Goal: Task Accomplishment & Management: Complete application form

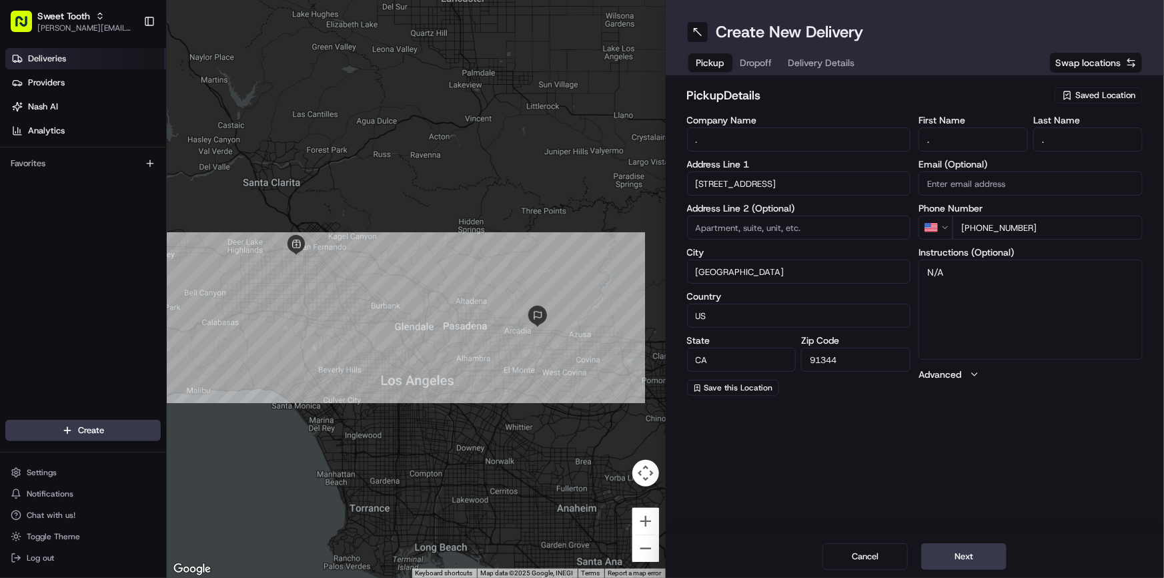
click at [68, 65] on link "Deliveries" at bounding box center [85, 58] width 161 height 21
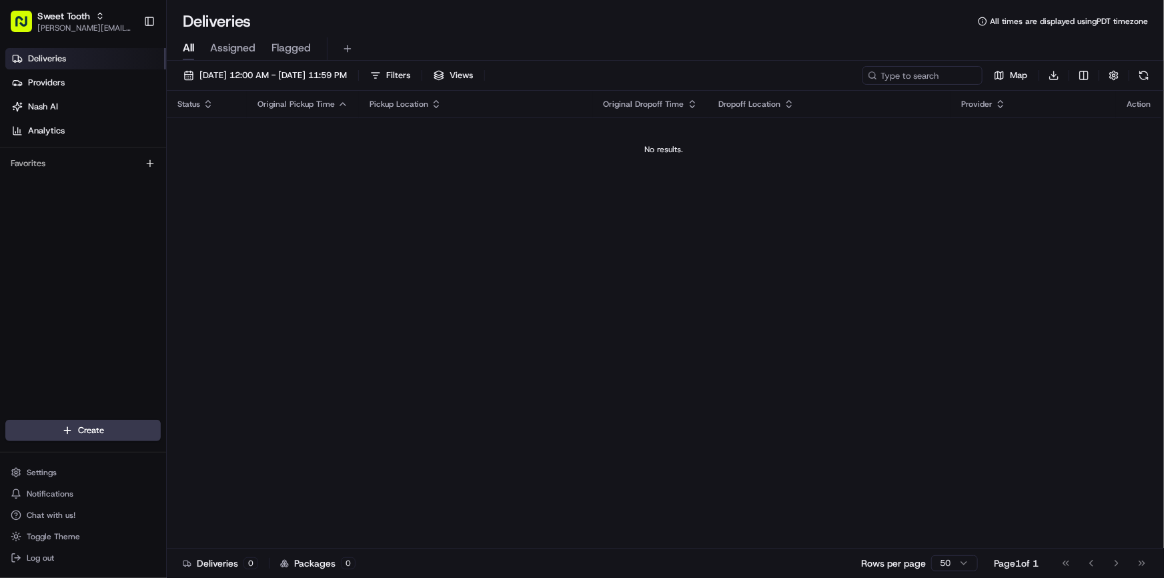
click at [90, 416] on div "Create" at bounding box center [83, 430] width 166 height 32
click at [97, 427] on html "Sweet Tooth [PERSON_NAME][EMAIL_ADDRESS][DOMAIN_NAME] Toggle Sidebar Deliveries…" at bounding box center [582, 289] width 1164 height 578
click at [215, 449] on link "Delivery" at bounding box center [241, 455] width 149 height 24
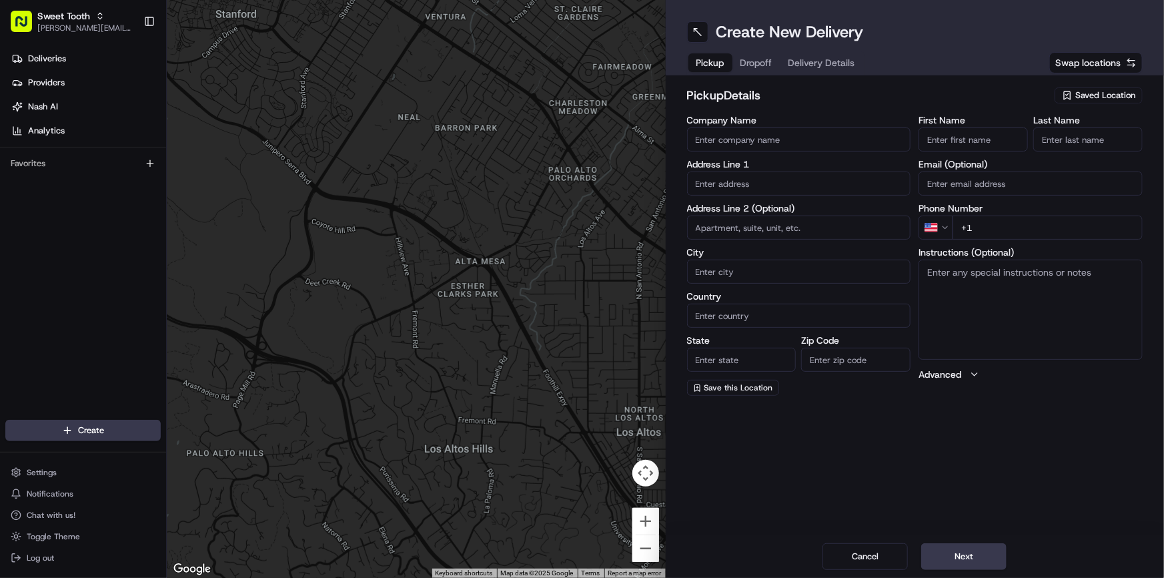
click at [1084, 96] on span "Saved Location" at bounding box center [1106, 95] width 60 height 12
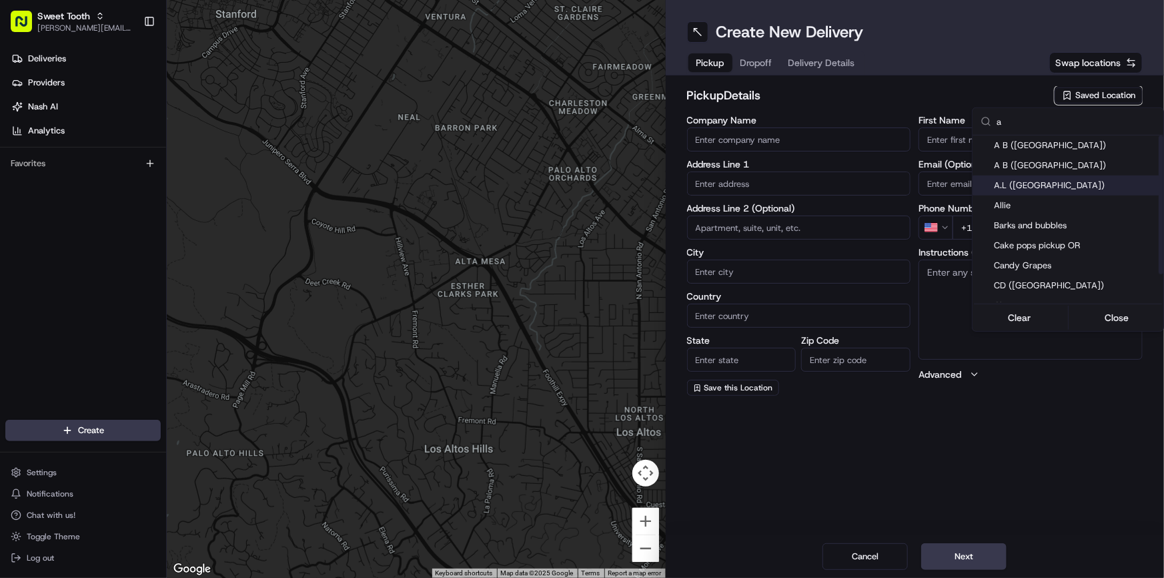
type input "a"
click at [1034, 187] on span "A.L ([GEOGRAPHIC_DATA])" at bounding box center [1076, 185] width 164 height 12
type input "A.L ([GEOGRAPHIC_DATA])"
type input "473 [PERSON_NAME]"
type input "Wood [PERSON_NAME]"
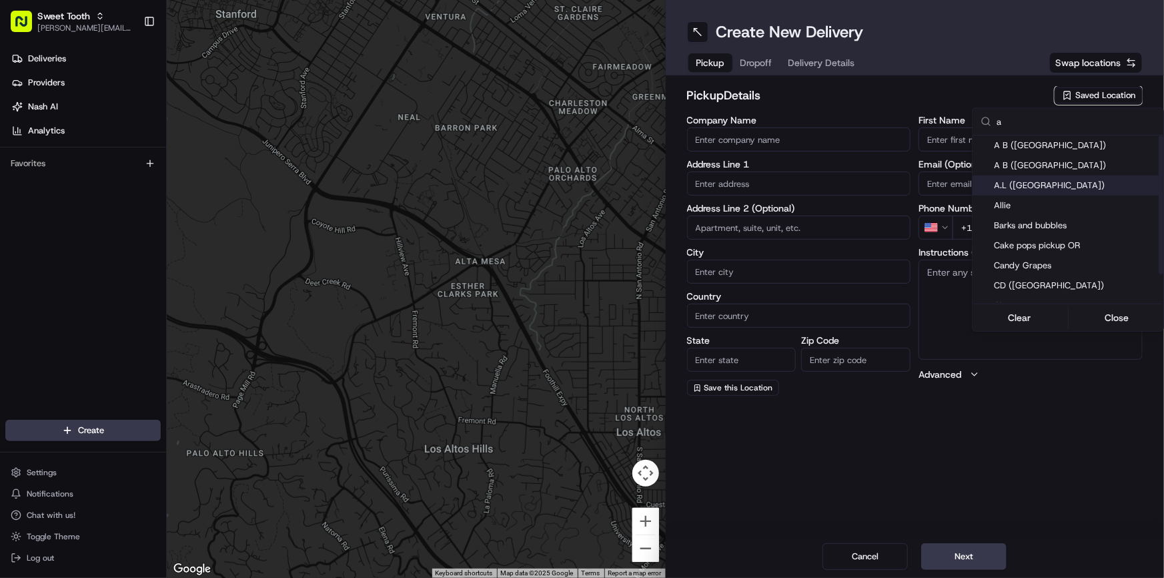
type input "US"
type input "IL"
type input "60191"
type input "."
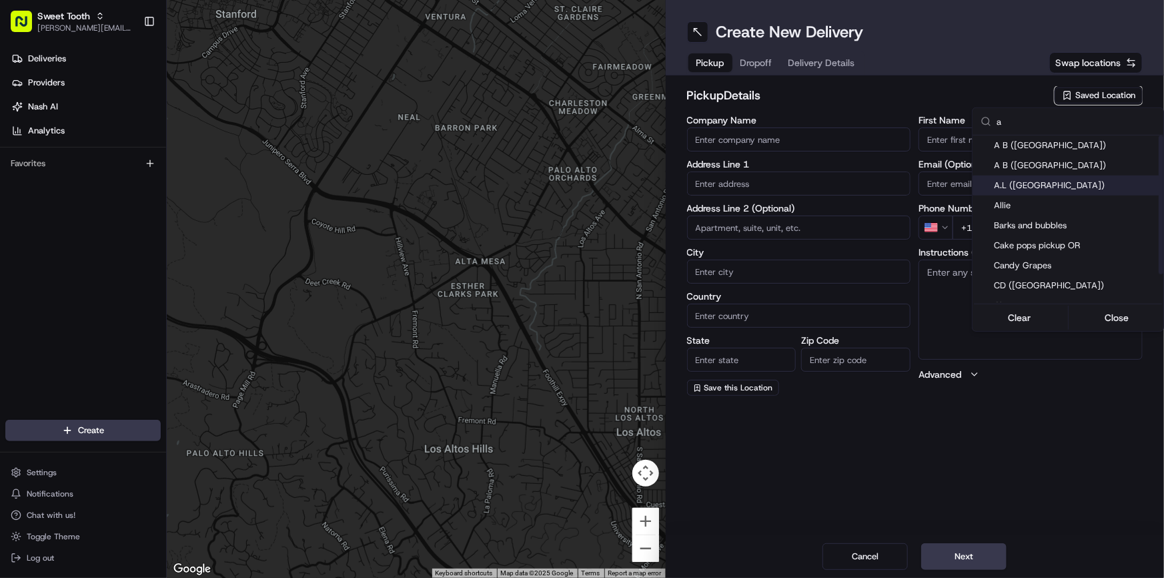
type input "[PHONE_NUMBER]"
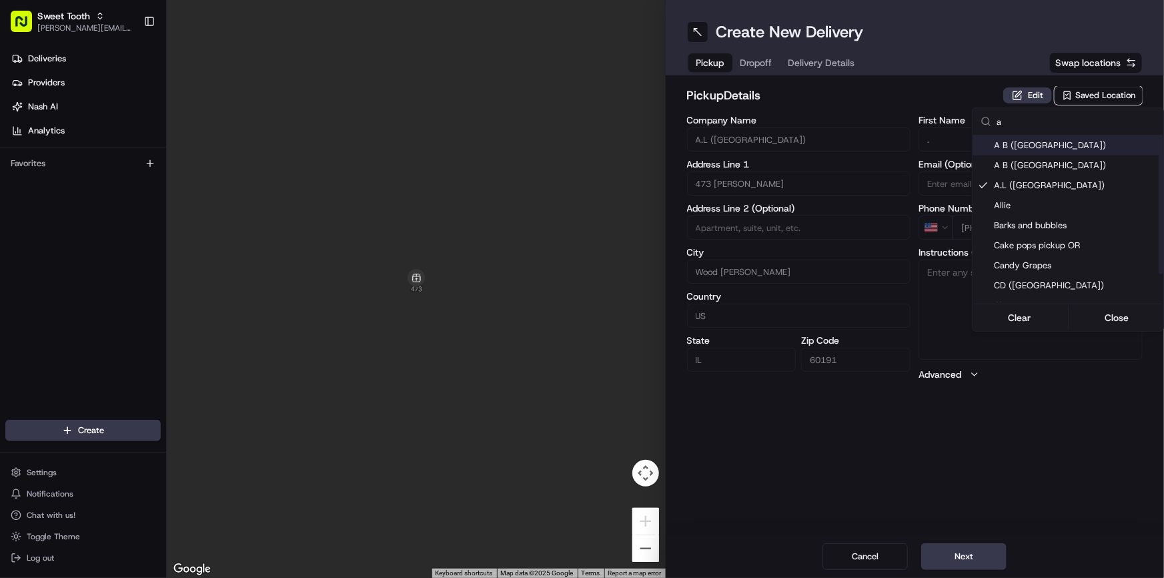
click at [929, 93] on html "Sweet Tooth [PERSON_NAME][EMAIL_ADDRESS][DOMAIN_NAME] Toggle Sidebar Deliveries…" at bounding box center [582, 289] width 1164 height 578
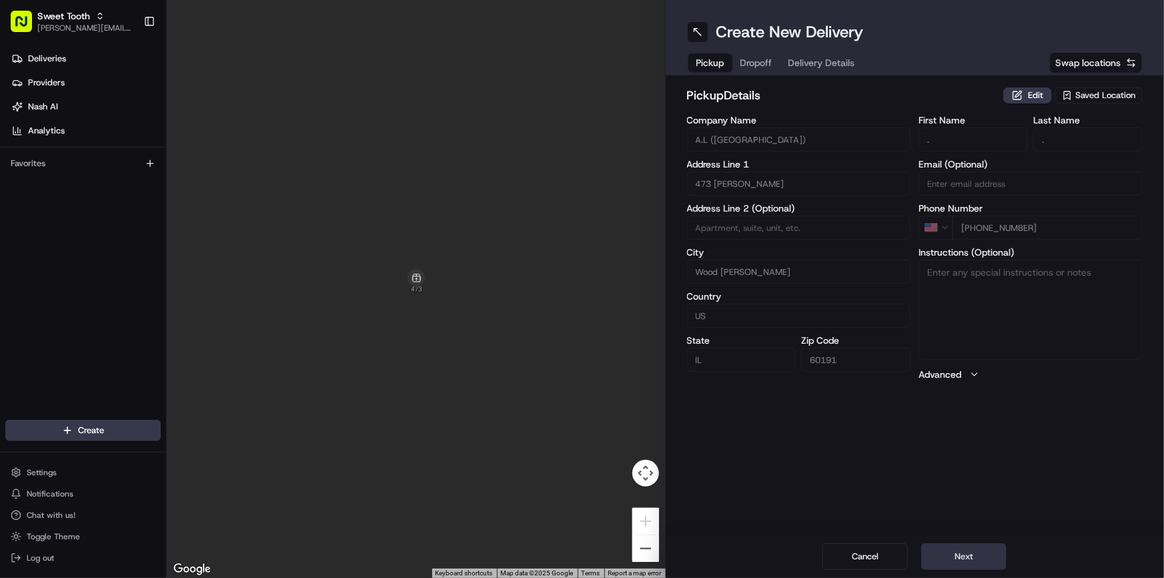
click at [980, 558] on button "Next" at bounding box center [963, 556] width 85 height 27
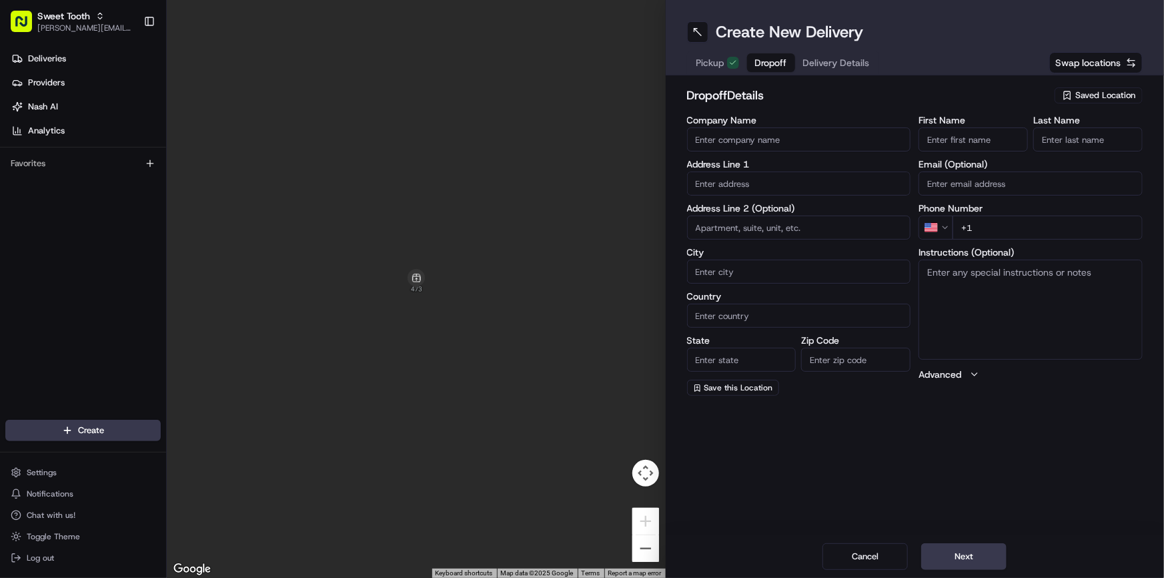
click at [961, 137] on input "First Name" at bounding box center [973, 139] width 109 height 24
type input "test"
click at [1072, 146] on input "Last Name" at bounding box center [1087, 139] width 109 height 24
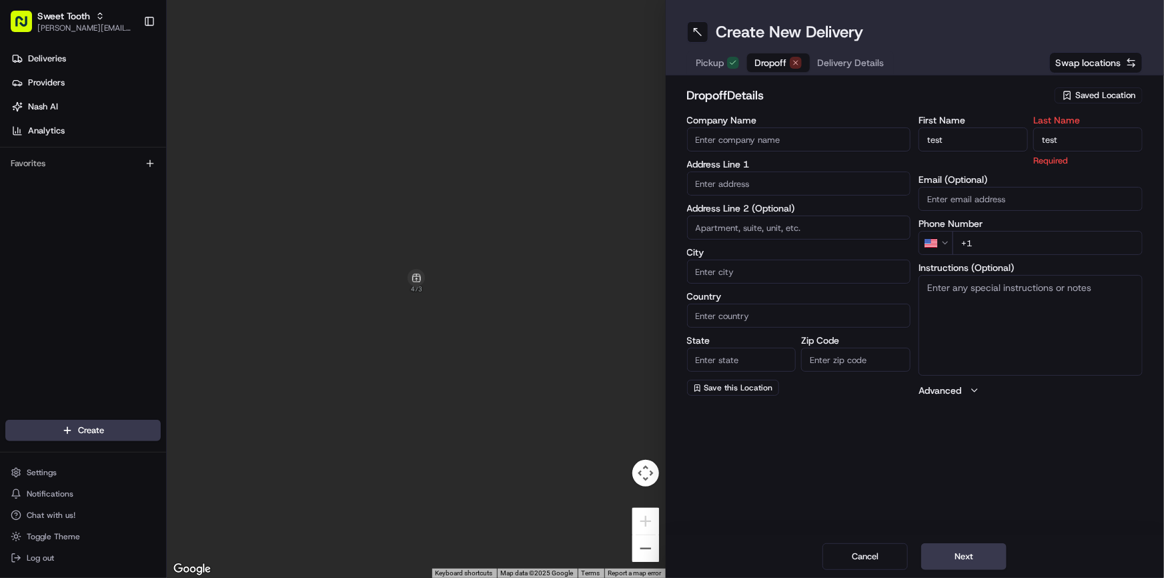
type input "test"
click at [1001, 251] on div "First Name test Last Name test Required Email (Optional) Phone Number US +1 Ins…" at bounding box center [1031, 256] width 224 height 282
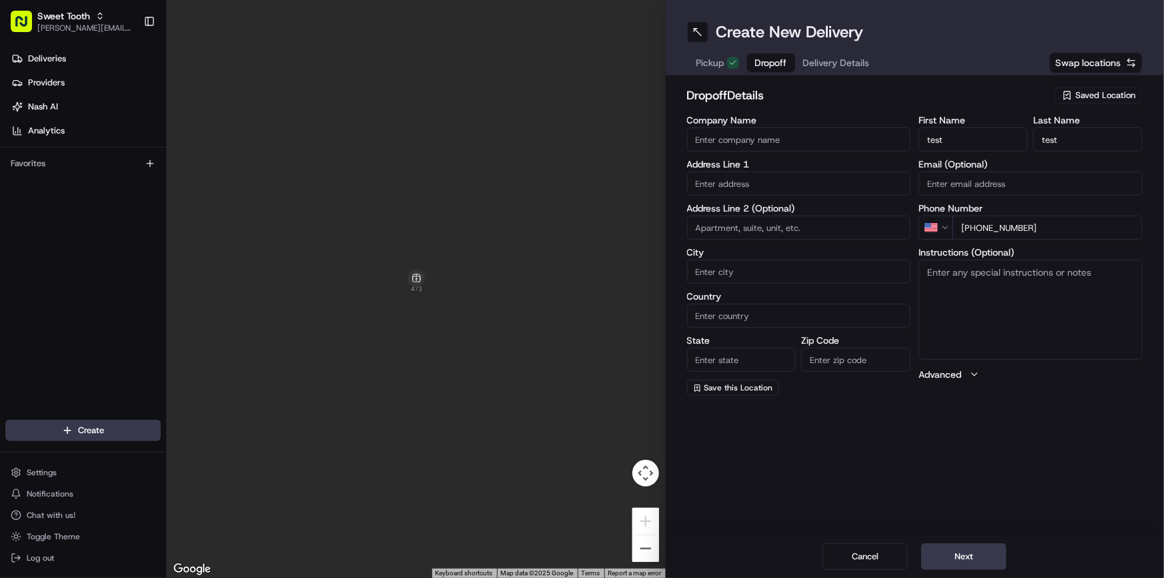
type input "[PHONE_NUMBER]"
click at [759, 238] on input at bounding box center [799, 228] width 224 height 24
click at [731, 193] on input "text" at bounding box center [799, 183] width 224 height 24
click at [739, 182] on input "text" at bounding box center [799, 183] width 224 height 24
paste input "[STREET_ADDRESS]"
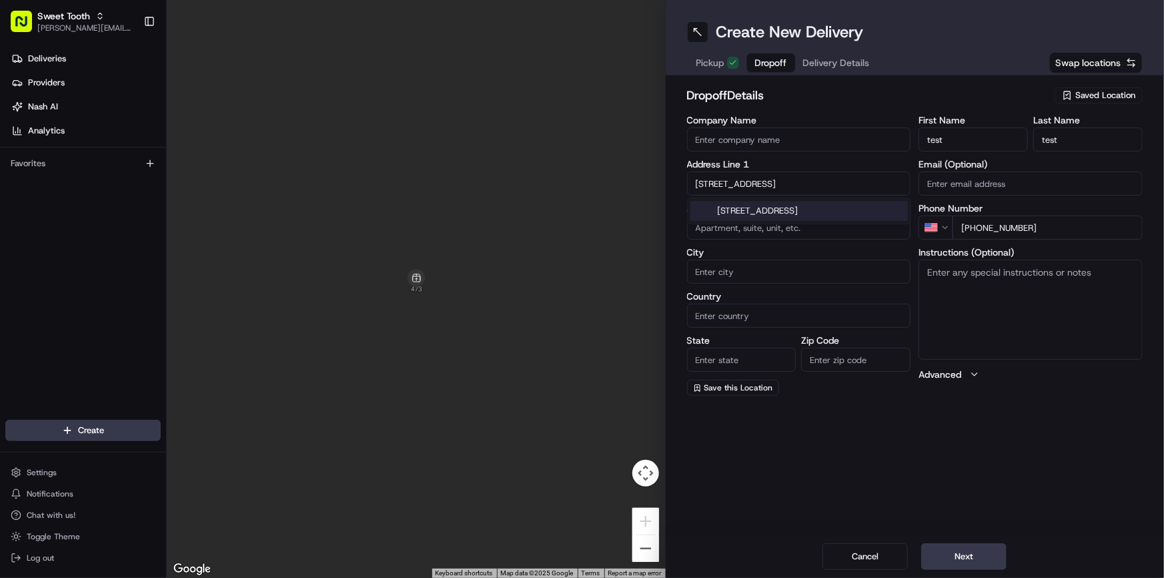
click at [780, 211] on div "[STREET_ADDRESS]" at bounding box center [800, 211] width 218 height 20
type input "[STREET_ADDRESS]"
type input "[GEOGRAPHIC_DATA]"
type input "IL"
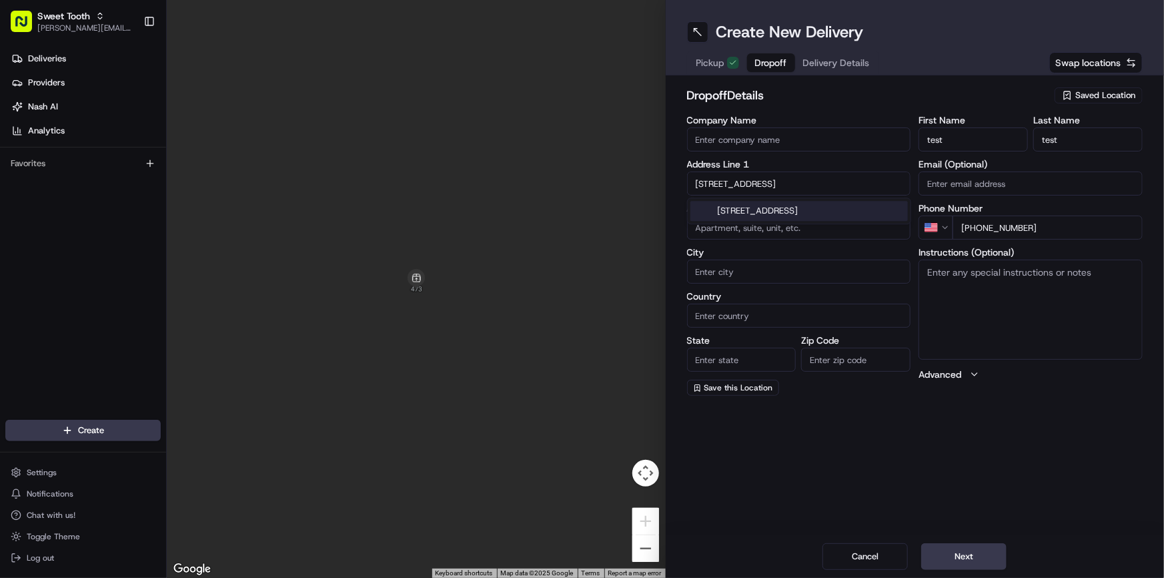
type input "60462"
type input "[STREET_ADDRESS]"
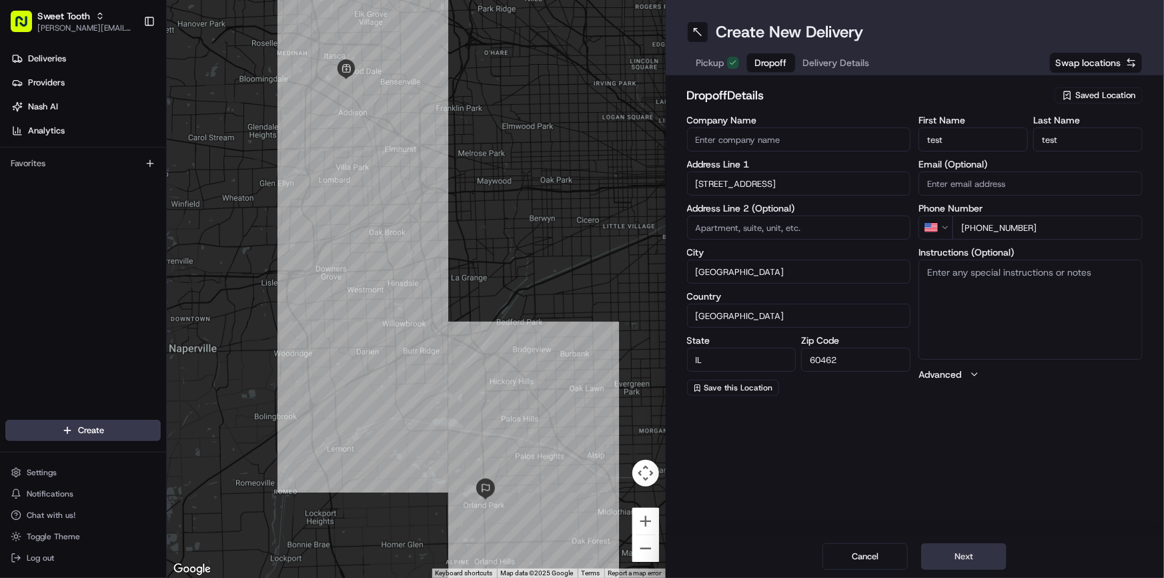
click at [969, 550] on button "Next" at bounding box center [963, 556] width 85 height 27
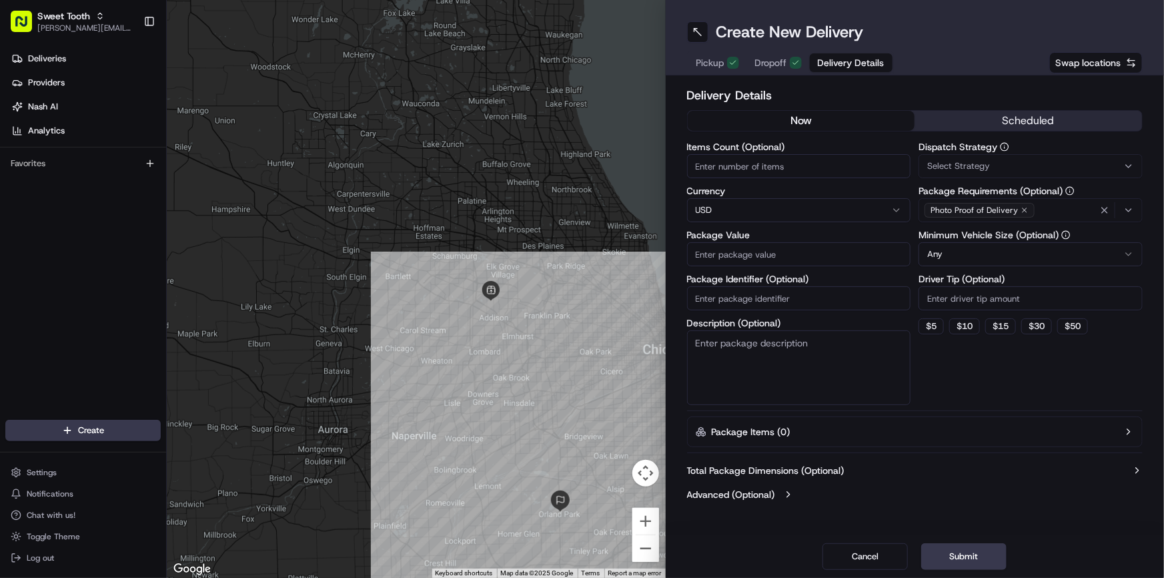
click at [709, 57] on span "Pickup" at bounding box center [711, 62] width 28 height 13
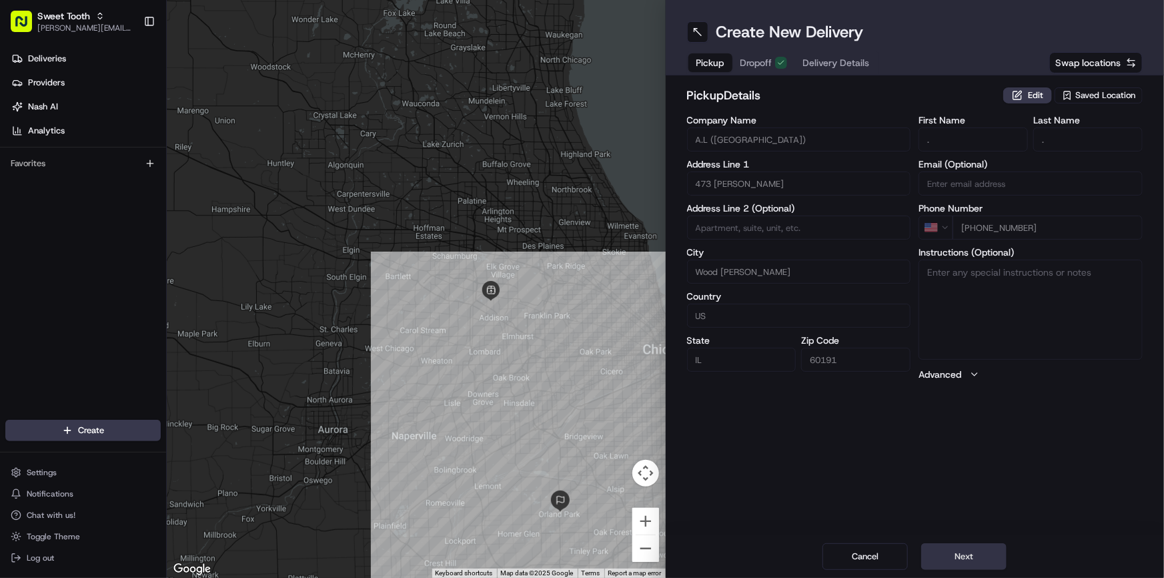
click at [943, 549] on button "Next" at bounding box center [963, 556] width 85 height 27
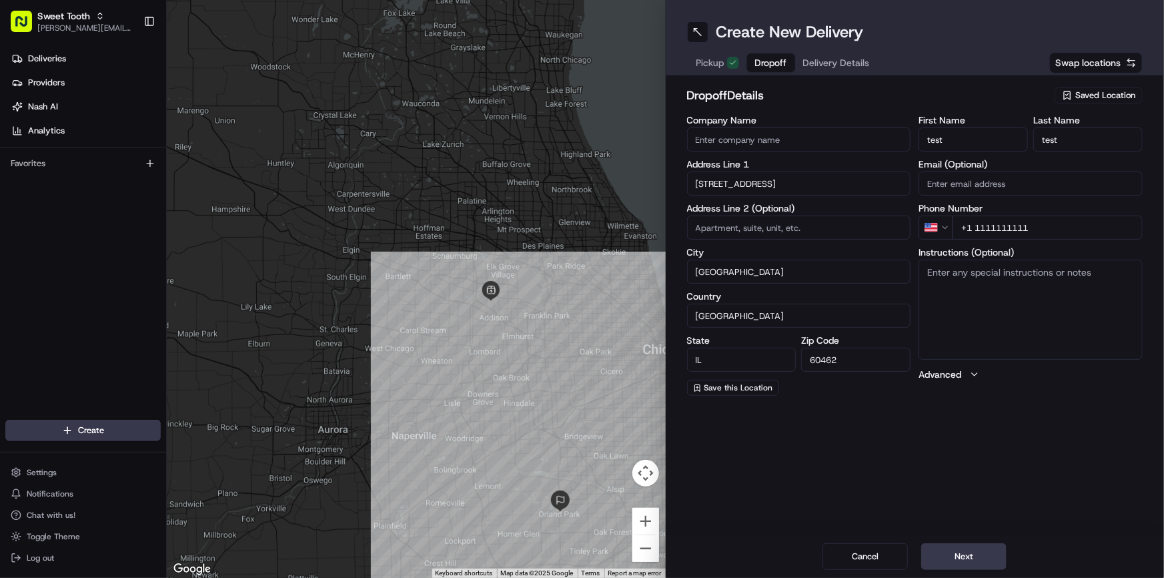
drag, startPoint x: 961, startPoint y: 547, endPoint x: 969, endPoint y: 537, distance: 12.8
click at [960, 548] on button "Next" at bounding box center [963, 556] width 85 height 27
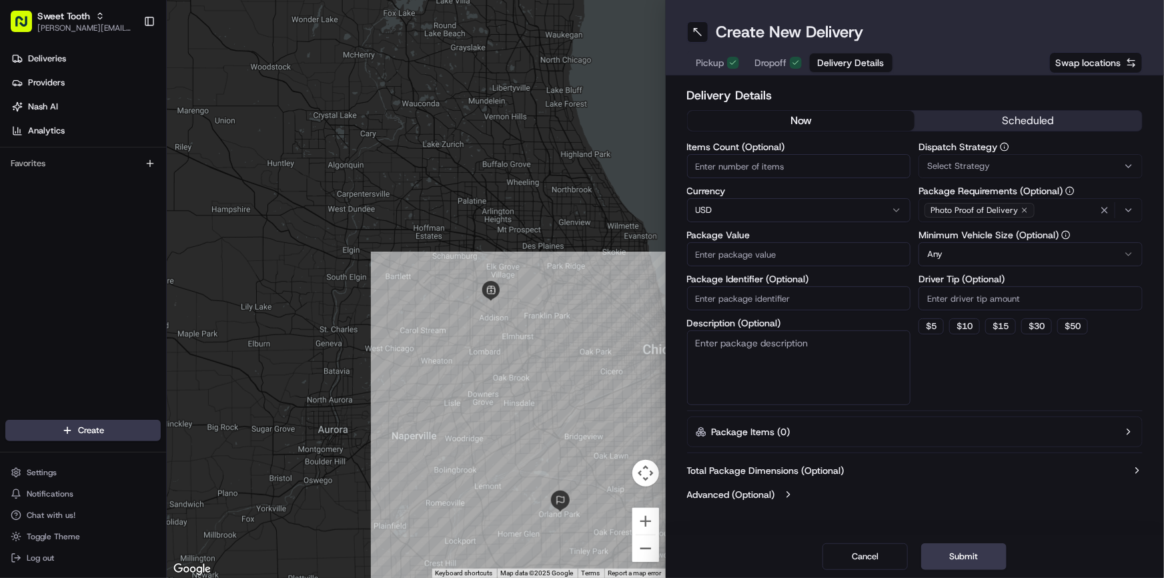
click at [729, 244] on input "Package Value" at bounding box center [799, 254] width 224 height 24
type input "1"
drag, startPoint x: 955, startPoint y: 566, endPoint x: 963, endPoint y: 561, distance: 9.3
click at [956, 566] on button "Submit" at bounding box center [963, 556] width 85 height 27
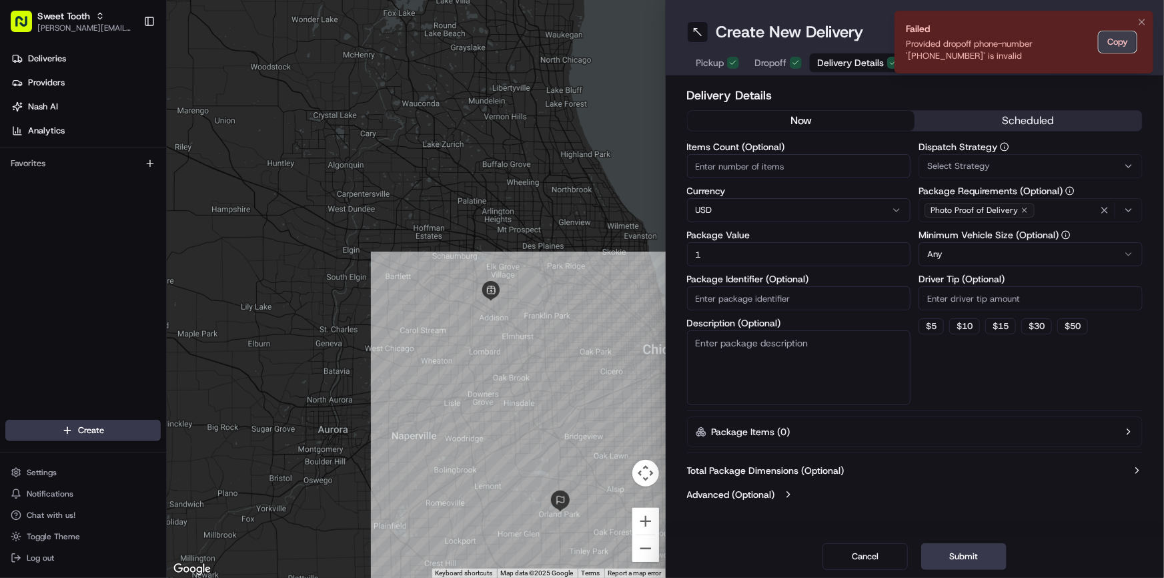
click at [1122, 41] on button "Copy" at bounding box center [1118, 41] width 38 height 21
click at [771, 56] on span "Dropoff" at bounding box center [771, 62] width 32 height 13
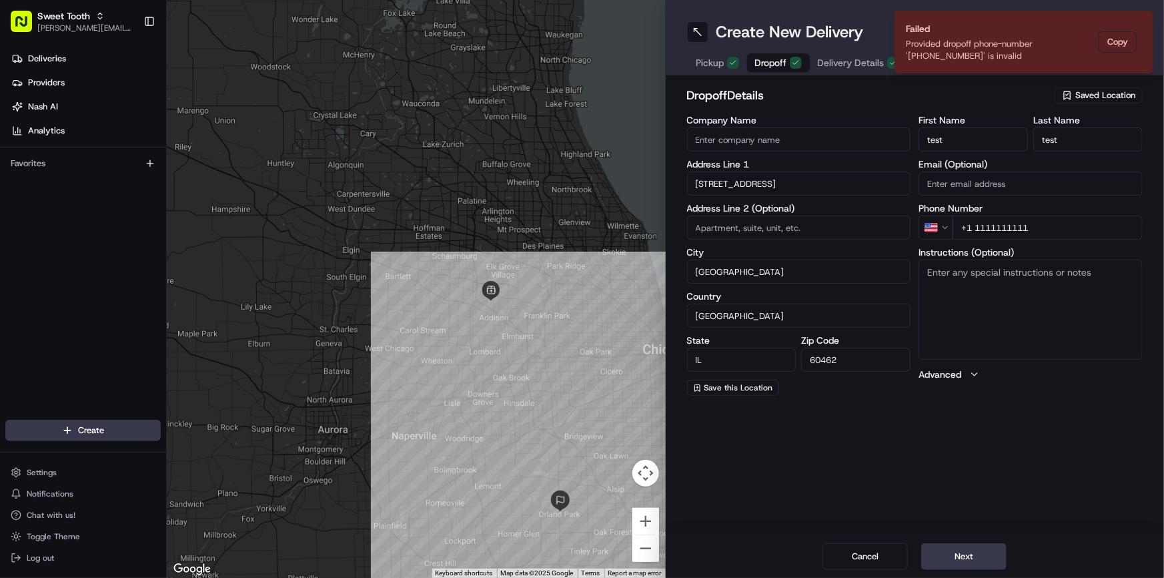
drag, startPoint x: 1030, startPoint y: 230, endPoint x: 977, endPoint y: 233, distance: 53.5
click at [977, 233] on input "+1 1111111111" at bounding box center [1048, 228] width 190 height 24
type input "[PHONE_NUMBER]"
click at [954, 572] on div "Cancel Next" at bounding box center [915, 556] width 499 height 43
click at [954, 562] on button "Next" at bounding box center [963, 556] width 85 height 27
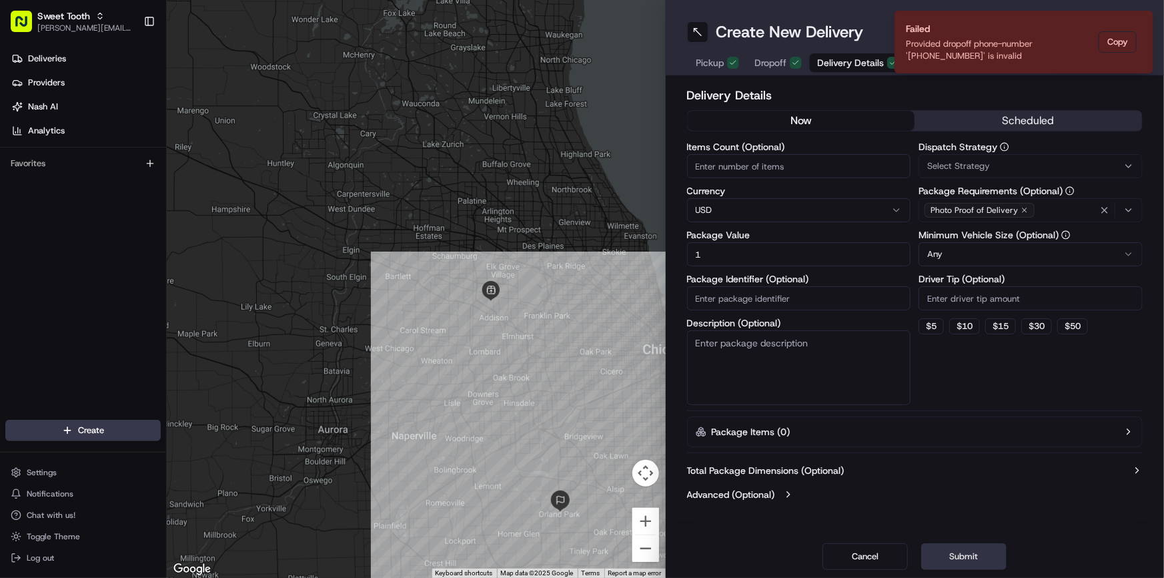
click at [965, 560] on button "Submit" at bounding box center [963, 556] width 85 height 27
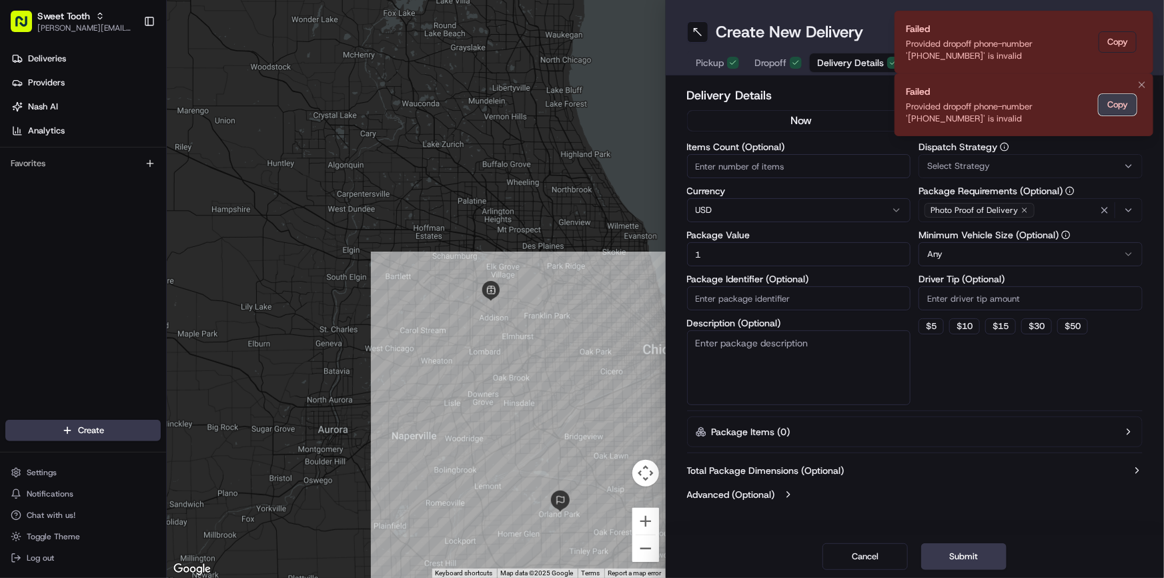
click at [1129, 107] on button "Copy" at bounding box center [1118, 104] width 38 height 21
click at [789, 67] on button "Dropoff" at bounding box center [778, 62] width 63 height 19
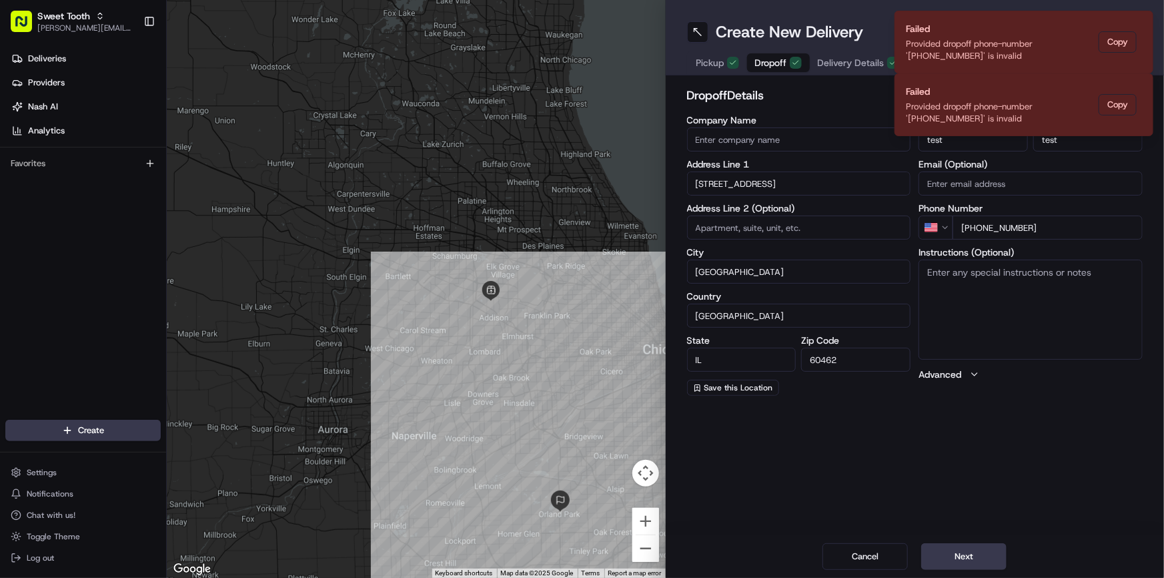
drag, startPoint x: 1051, startPoint y: 228, endPoint x: 975, endPoint y: 227, distance: 75.4
click at [975, 227] on input "[PHONE_NUMBER]" at bounding box center [1048, 228] width 190 height 24
type input "[PHONE_NUMBER]"
click at [945, 554] on button "Next" at bounding box center [963, 556] width 85 height 27
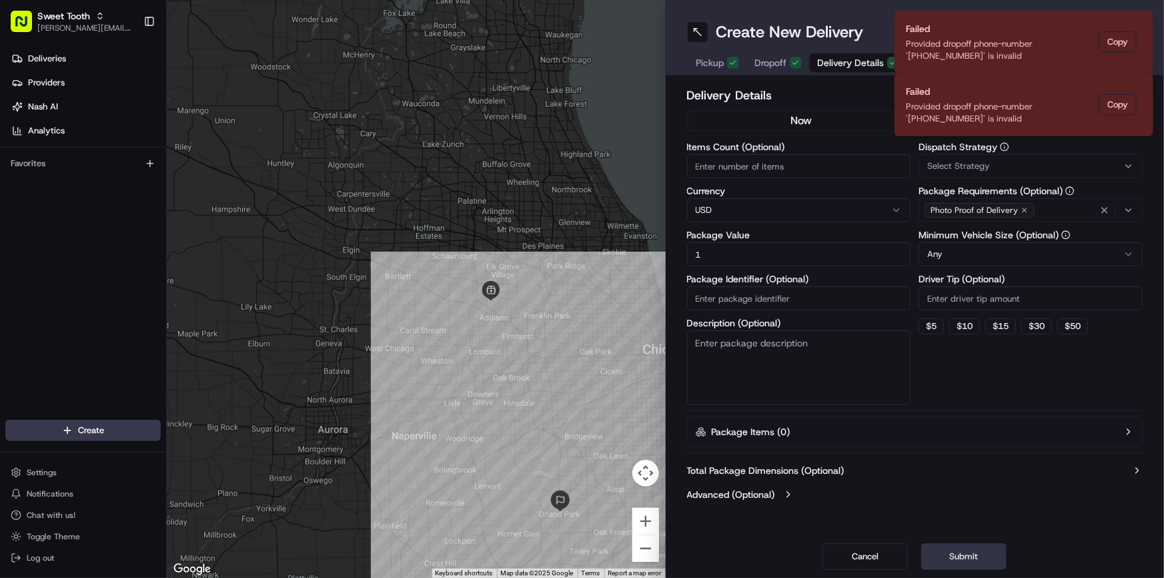
click at [945, 554] on button "Submit" at bounding box center [963, 556] width 85 height 27
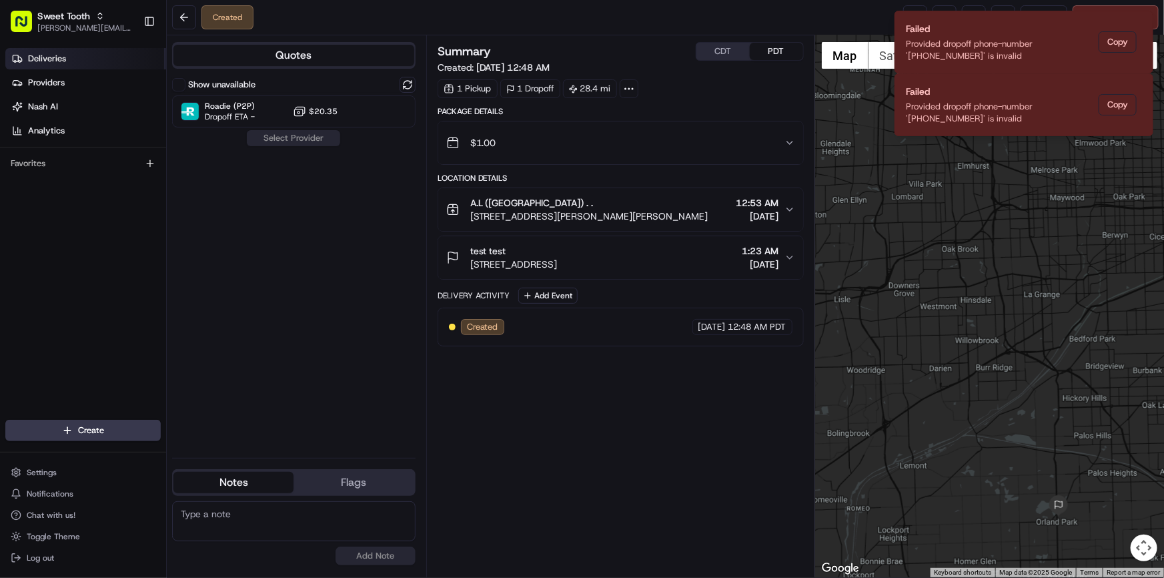
click at [58, 67] on link "Deliveries" at bounding box center [85, 58] width 161 height 21
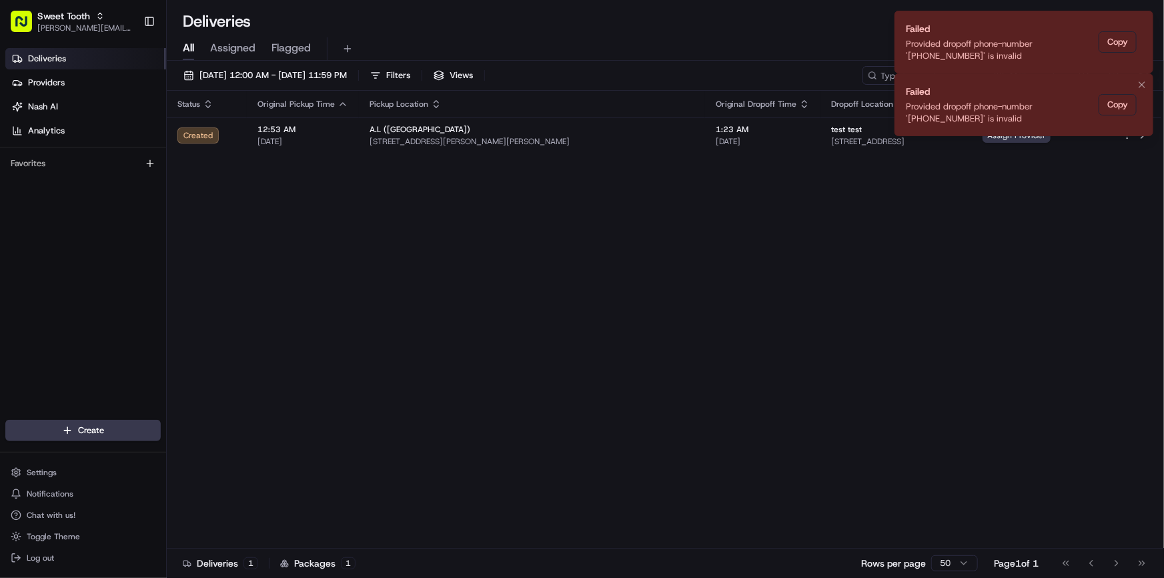
drag, startPoint x: 1081, startPoint y: 177, endPoint x: 1093, endPoint y: 128, distance: 50.2
click at [1082, 177] on div "Status Original Pickup Time Pickup Location Original Dropoff Time Dropoff Locat…" at bounding box center [664, 320] width 995 height 458
click at [1124, 43] on button "Copy" at bounding box center [1118, 41] width 38 height 21
click at [1140, 21] on icon "Notifications (F8)" at bounding box center [1142, 22] width 11 height 11
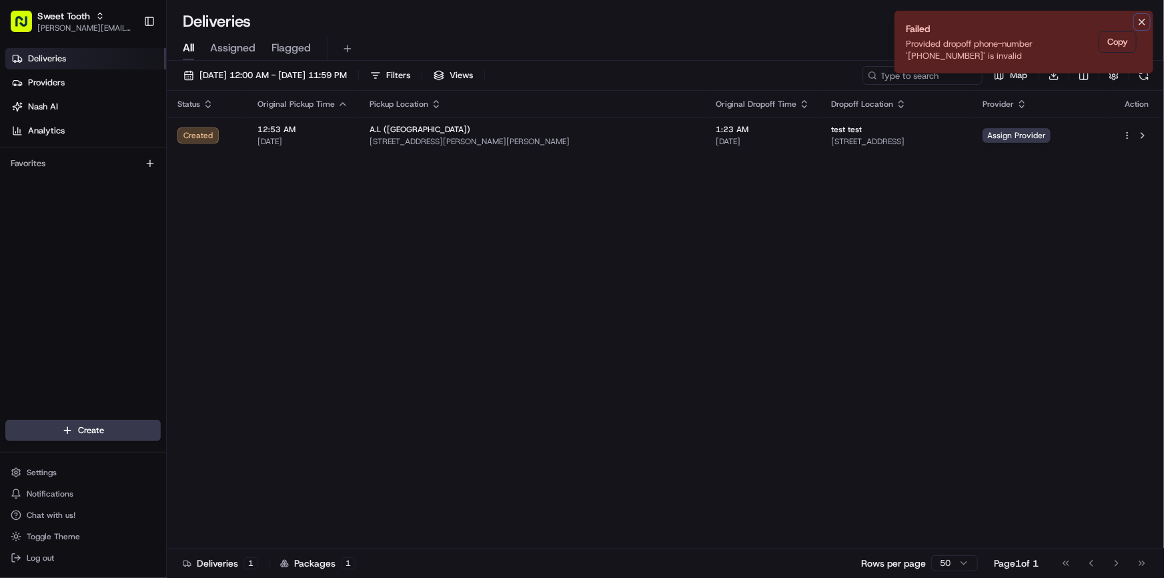
click at [1137, 21] on icon "Notifications (F8)" at bounding box center [1142, 22] width 11 height 11
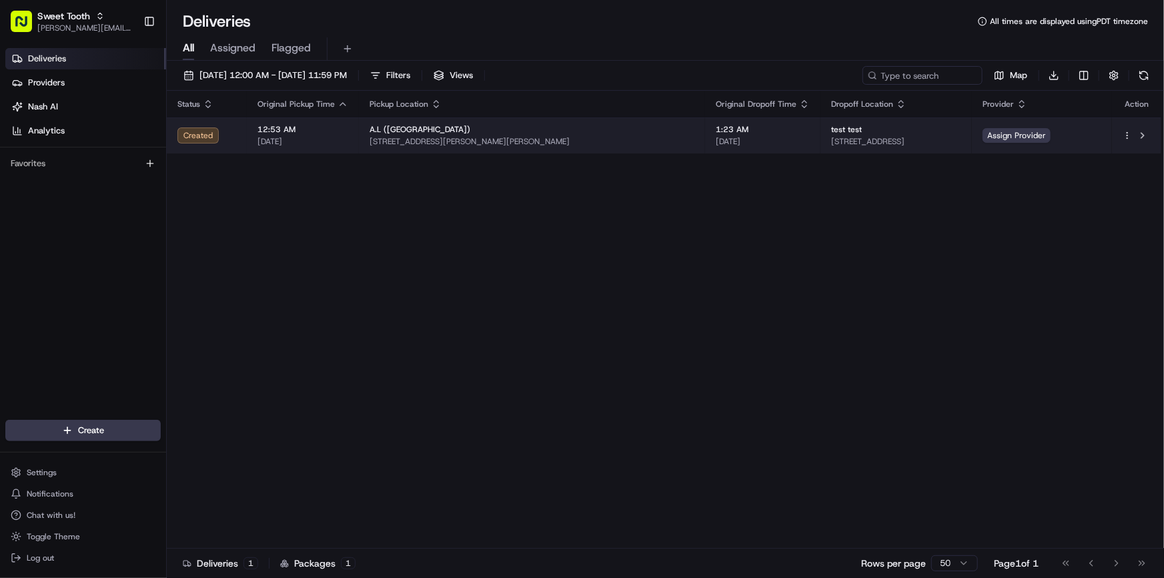
click at [1128, 133] on html "Sweet Tooth [PERSON_NAME][EMAIL_ADDRESS][DOMAIN_NAME] Toggle Sidebar Deliveries…" at bounding box center [582, 289] width 1164 height 578
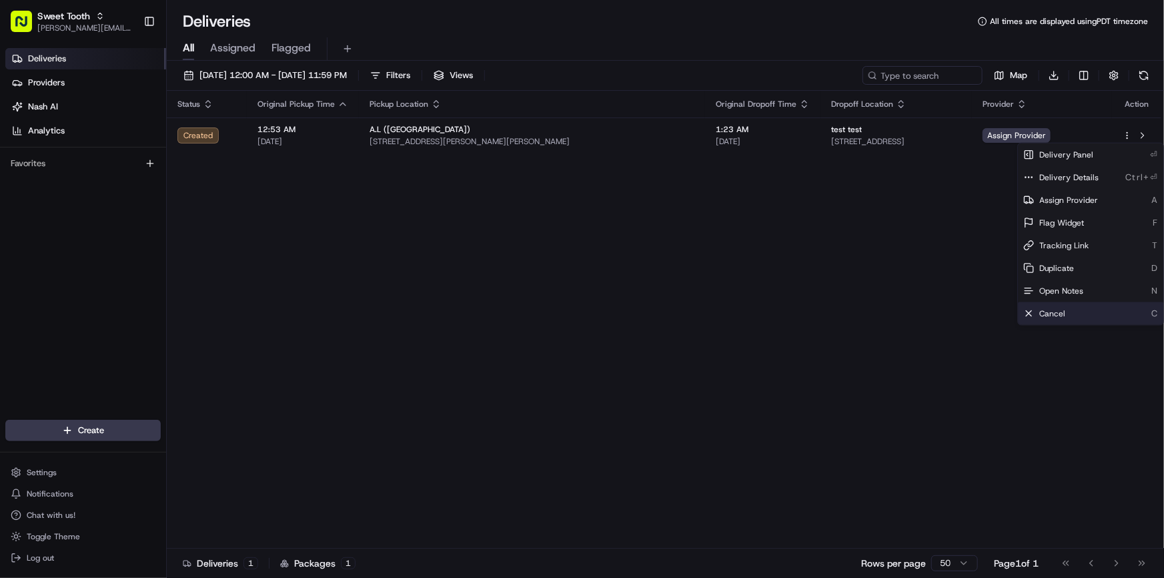
click at [1064, 306] on div "Cancel C" at bounding box center [1090, 313] width 145 height 23
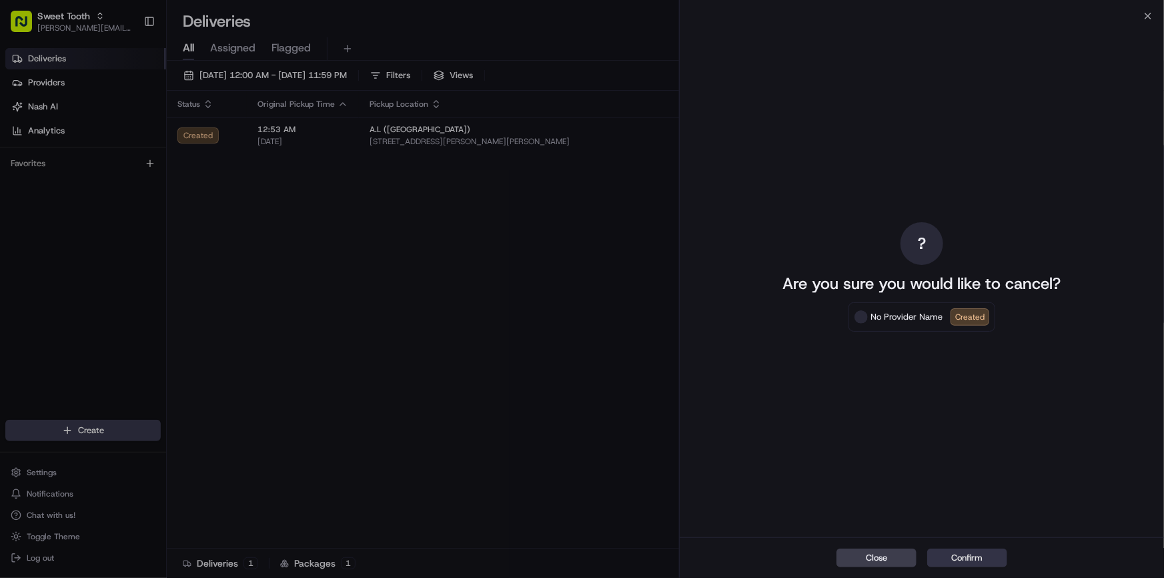
click at [959, 560] on button "Confirm" at bounding box center [967, 557] width 80 height 19
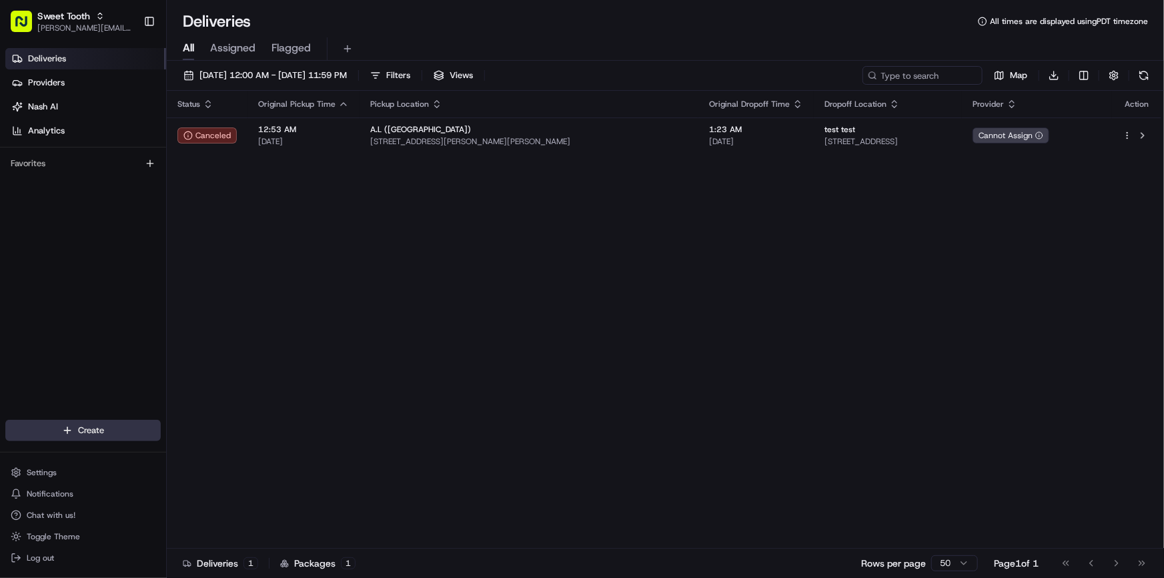
click at [91, 429] on html "Sweet Tooth [PERSON_NAME][EMAIL_ADDRESS][DOMAIN_NAME] Toggle Sidebar Deliveries…" at bounding box center [582, 289] width 1164 height 578
click at [205, 448] on link "Delivery" at bounding box center [241, 455] width 149 height 24
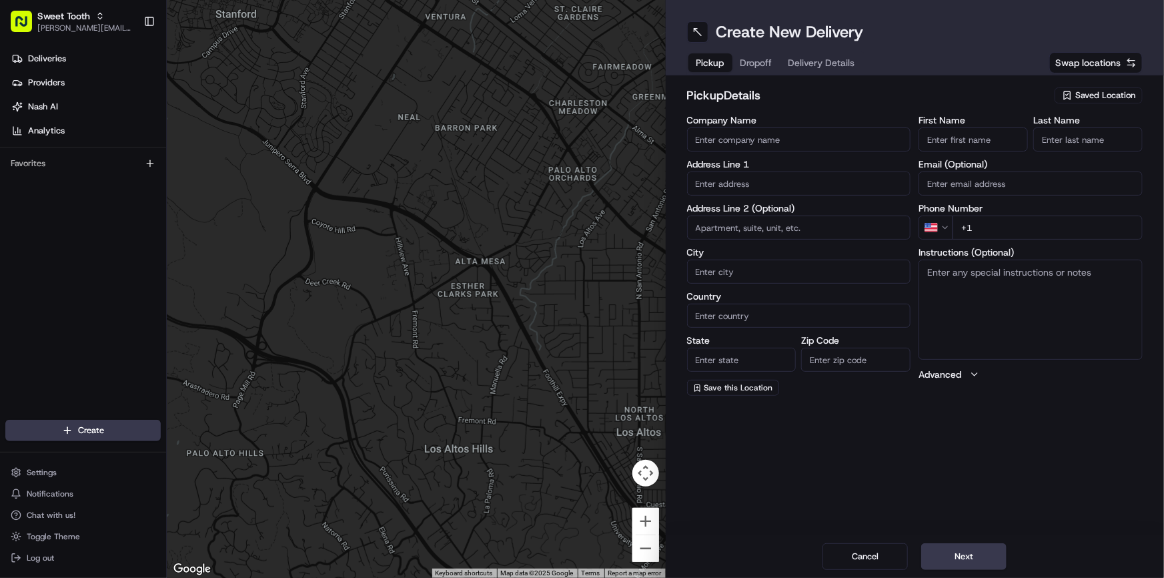
click at [1066, 98] on icon "button" at bounding box center [1067, 95] width 6 height 8
type input "chio"
click at [1027, 144] on span "Chio" at bounding box center [1076, 145] width 164 height 12
type input "Chio"
type input "[STREET_ADDRESS][PERSON_NAME]"
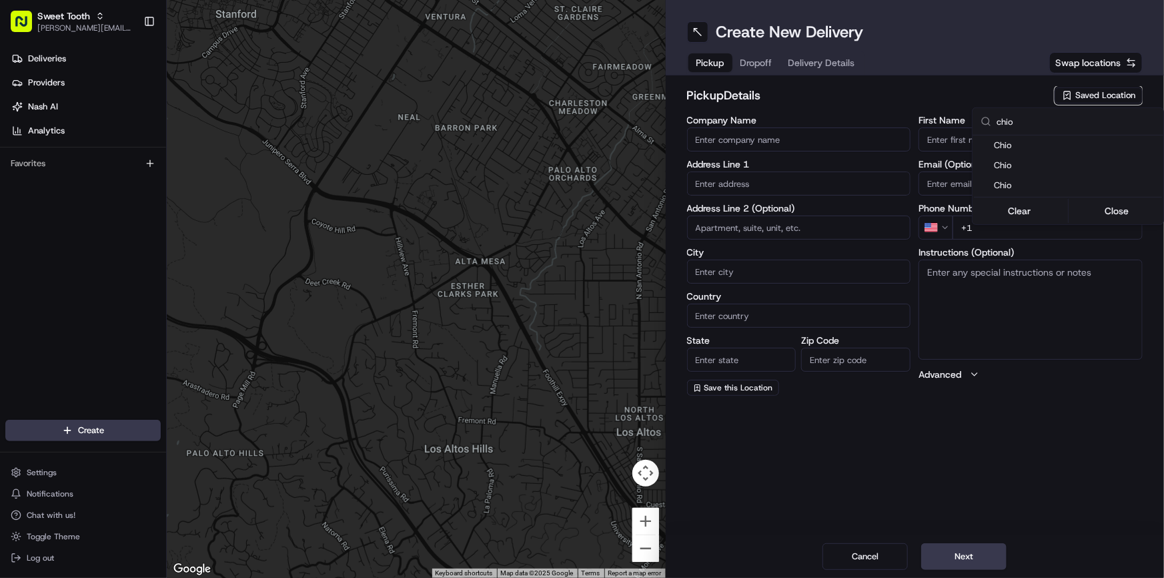
type input "[GEOGRAPHIC_DATA]"
type input "US"
type input "CA"
type input "90280"
type input "Na"
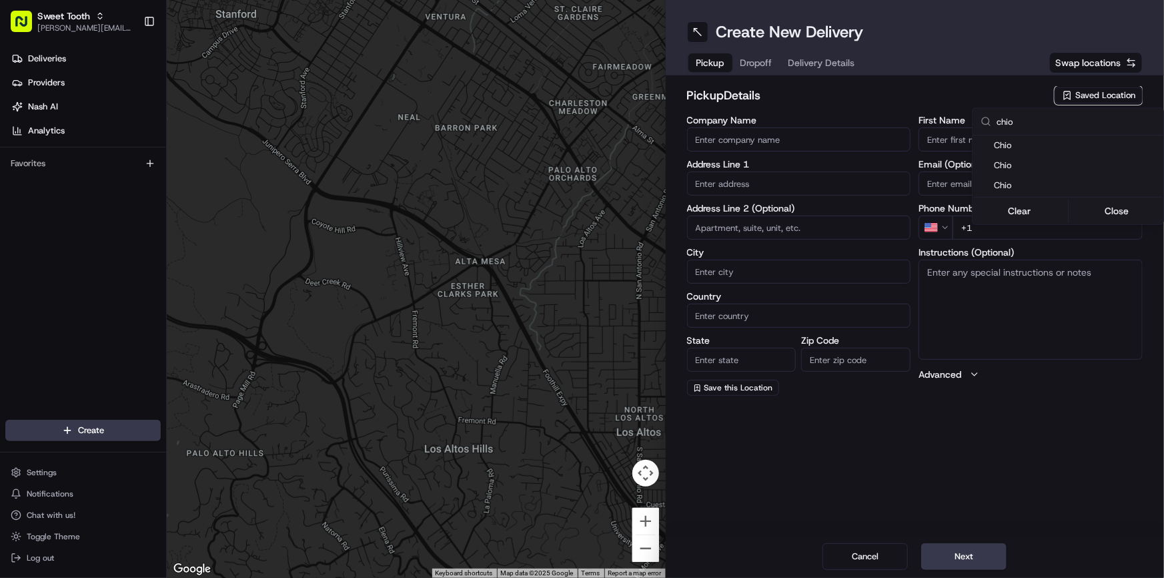
type input "[PHONE_NUMBER]"
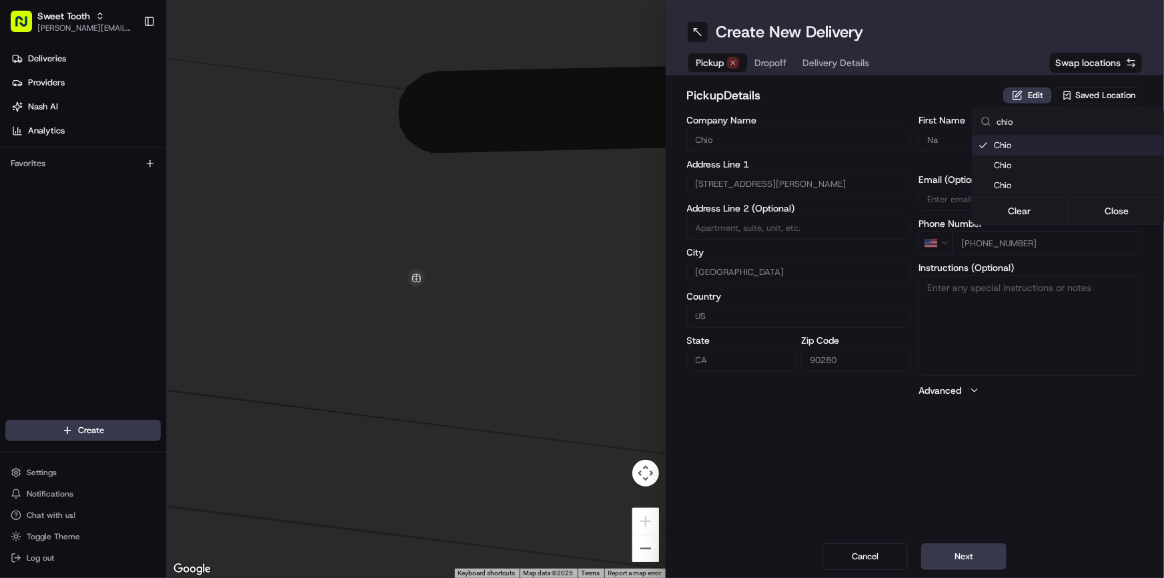
click at [934, 95] on html "Sweet Tooth [PERSON_NAME][EMAIL_ADDRESS][DOMAIN_NAME] Toggle Sidebar Deliveries…" at bounding box center [582, 289] width 1164 height 578
click at [1019, 98] on button "Edit" at bounding box center [1027, 95] width 49 height 16
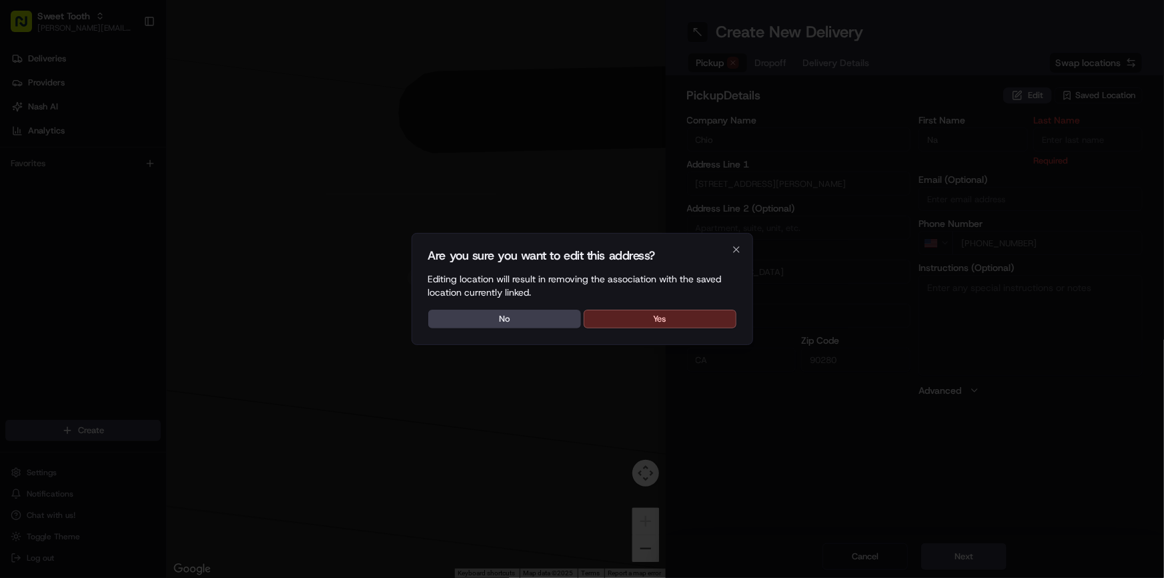
drag, startPoint x: 680, startPoint y: 319, endPoint x: 684, endPoint y: 310, distance: 10.2
click at [680, 318] on button "Yes" at bounding box center [660, 319] width 153 height 19
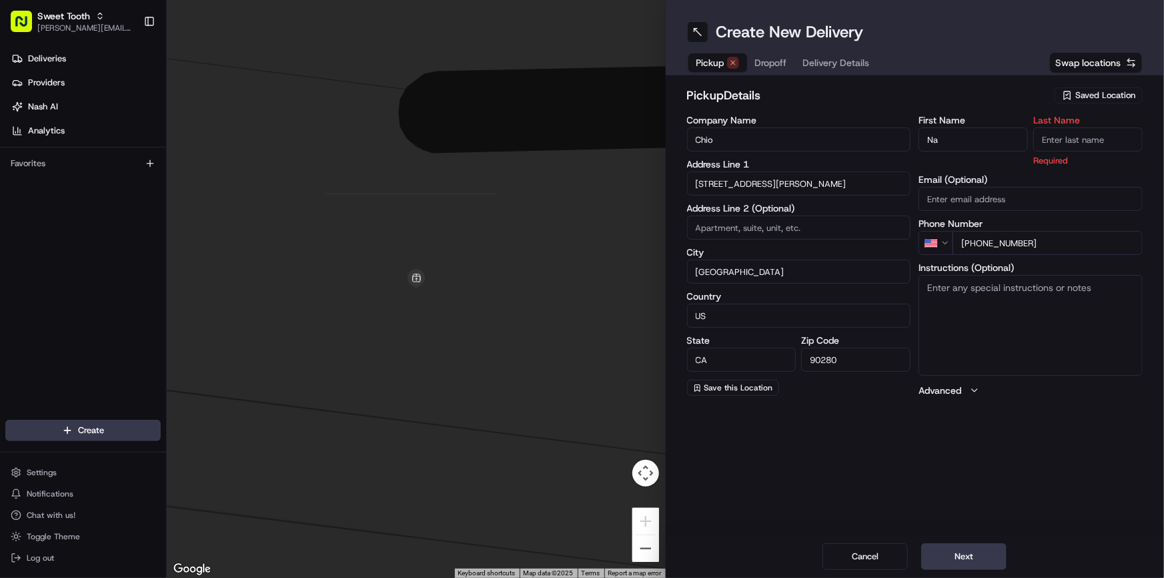
click at [754, 143] on input "Chio" at bounding box center [799, 139] width 224 height 24
type input "."
click at [922, 129] on input "Na" at bounding box center [973, 139] width 109 height 24
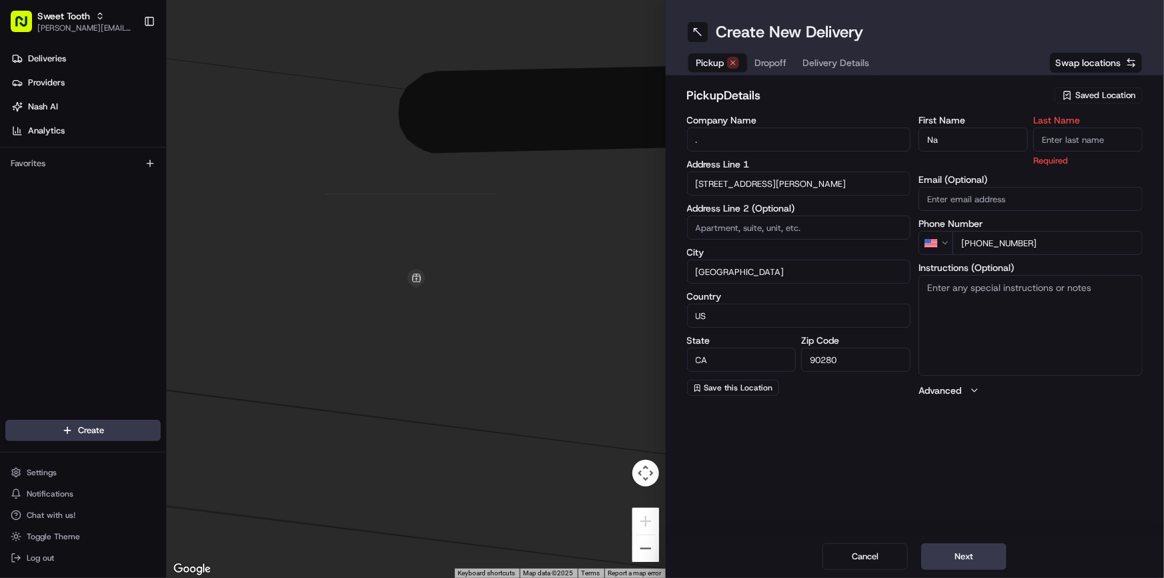
click at [922, 129] on input "Na" at bounding box center [973, 139] width 109 height 24
type input "."
click at [1041, 139] on input "Last Name" at bounding box center [1087, 139] width 109 height 24
type input "."
click at [954, 98] on h2 "pickup Details" at bounding box center [867, 95] width 360 height 19
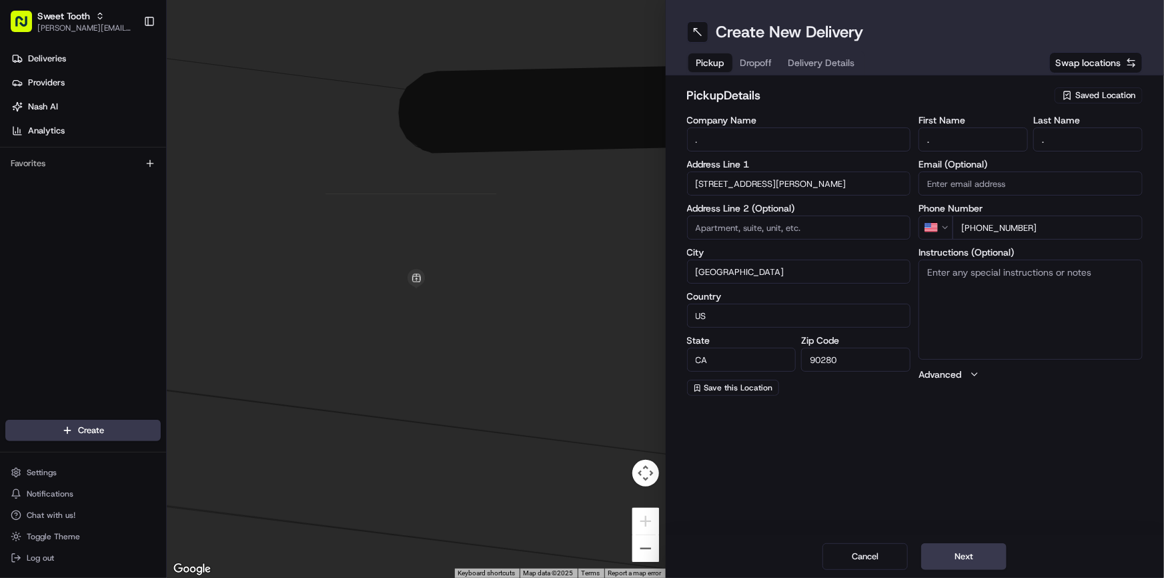
click at [977, 278] on textarea "Instructions (Optional)" at bounding box center [1031, 310] width 224 height 100
click at [1100, 274] on textarea "Please arrive at 8:30 am. I will not be rady before." at bounding box center [1031, 310] width 224 height 100
type textarea "Please arrive at 8:30 am. I will not be ready before."
click at [943, 550] on button "Next" at bounding box center [963, 556] width 85 height 27
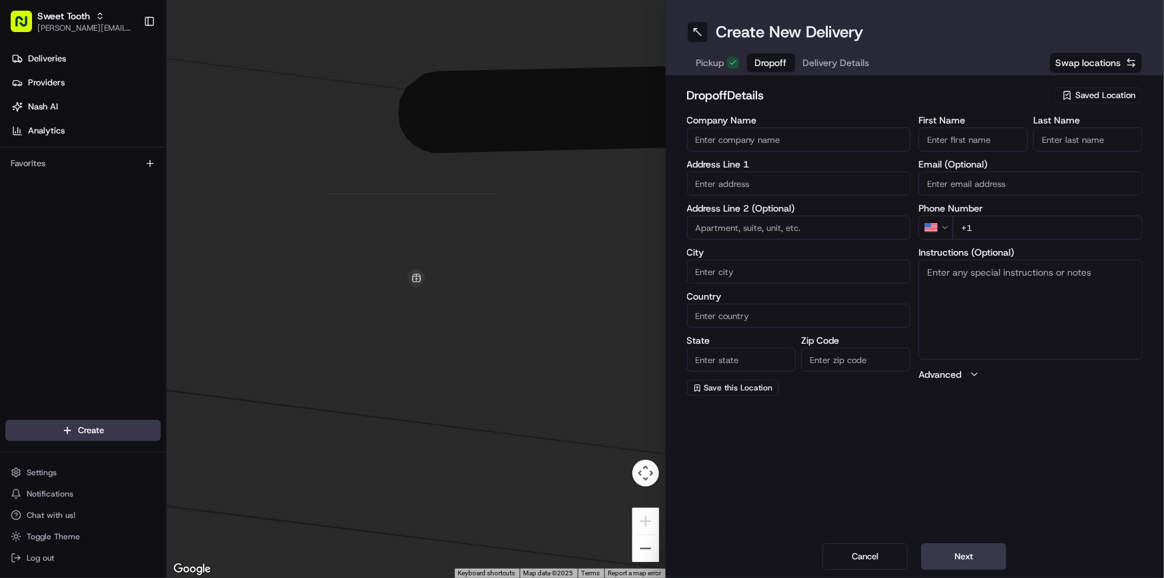
click at [719, 270] on input "City" at bounding box center [799, 272] width 224 height 24
click at [731, 229] on input at bounding box center [799, 228] width 224 height 24
click at [845, 361] on input "Zip Code" at bounding box center [855, 360] width 109 height 24
click at [1090, 99] on span "Saved Location" at bounding box center [1106, 95] width 60 height 12
type input "[PERSON_NAME]"
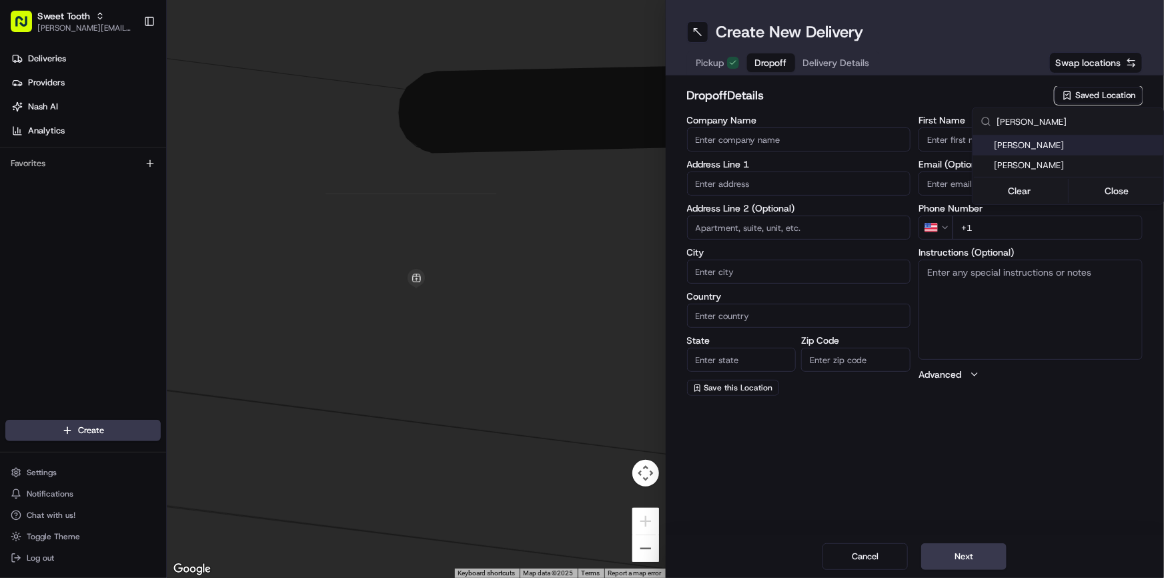
click at [1033, 144] on span "[PERSON_NAME]" at bounding box center [1076, 145] width 164 height 12
type input "[PERSON_NAME]"
type input "[STREET_ADDRESS][PERSON_NAME]"
type input "Glendora"
type input "US"
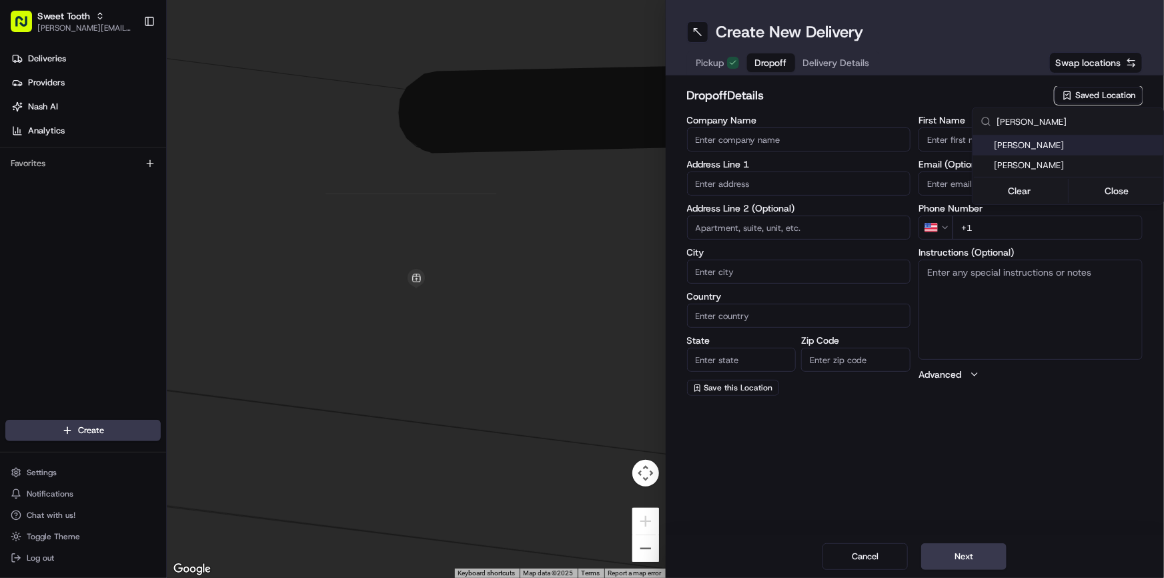
type input "CA"
type input "91741"
type input "[PERSON_NAME]"
type input "[PHONE_NUMBER]"
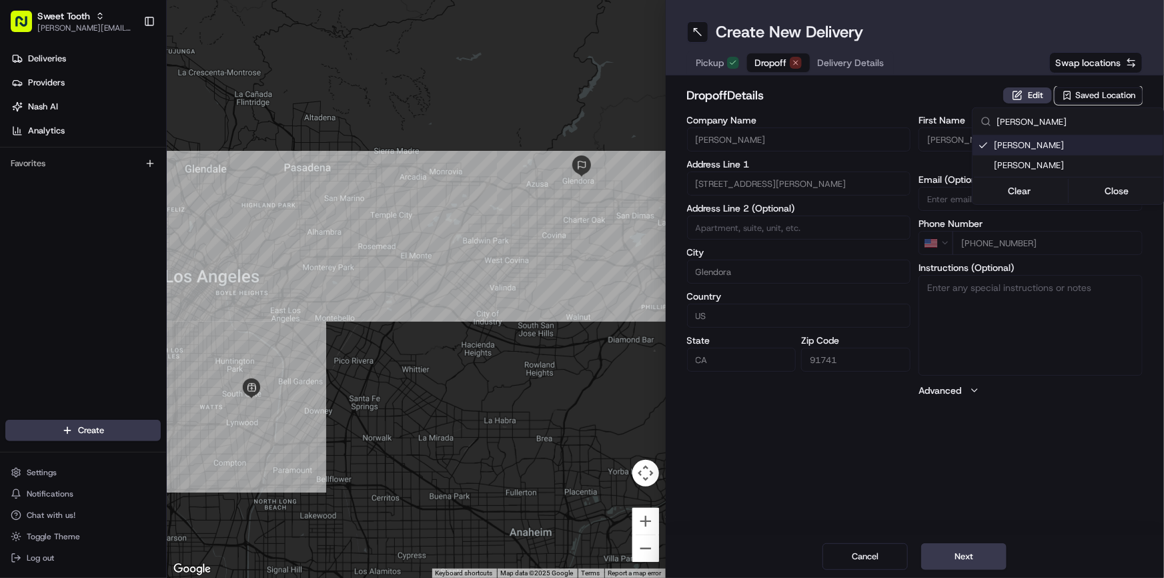
click at [921, 91] on html "Sweet Tooth [PERSON_NAME][EMAIL_ADDRESS][DOMAIN_NAME] Toggle Sidebar Deliveries…" at bounding box center [582, 289] width 1164 height 578
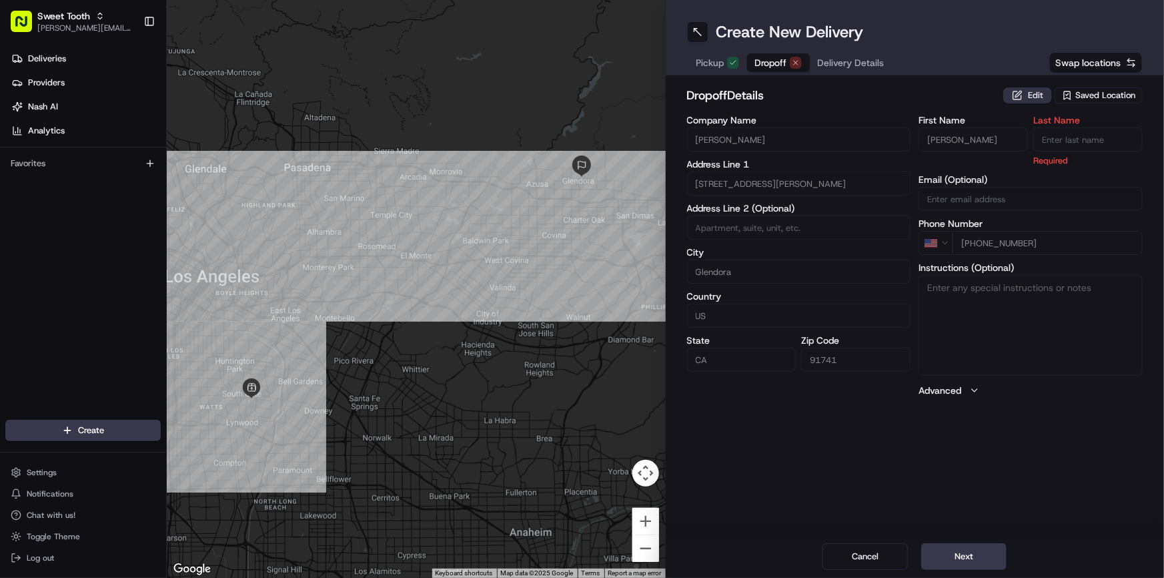
click at [1025, 93] on button "Edit" at bounding box center [1027, 95] width 49 height 16
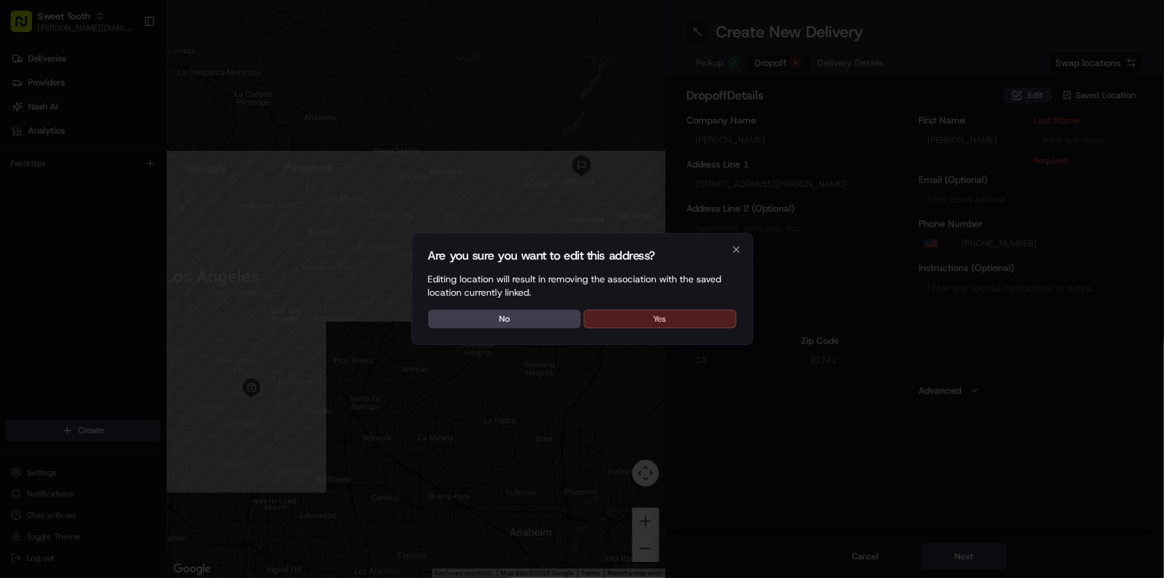
click at [685, 318] on button "Yes" at bounding box center [660, 319] width 153 height 19
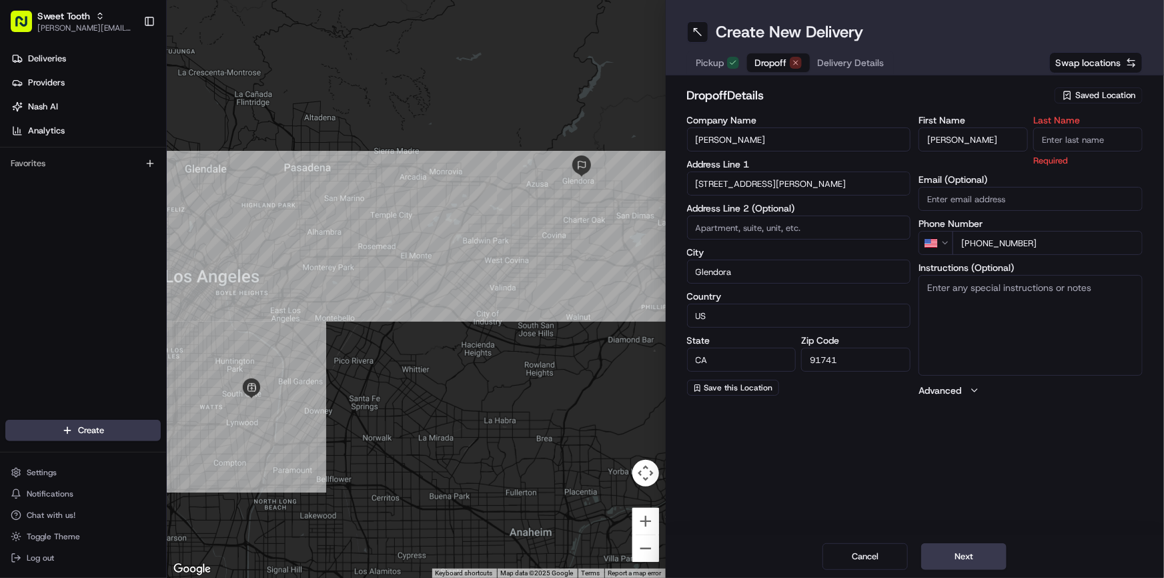
click at [734, 143] on input "[PERSON_NAME]" at bounding box center [799, 139] width 224 height 24
type input "."
click at [927, 132] on input "[PERSON_NAME]" at bounding box center [973, 139] width 109 height 24
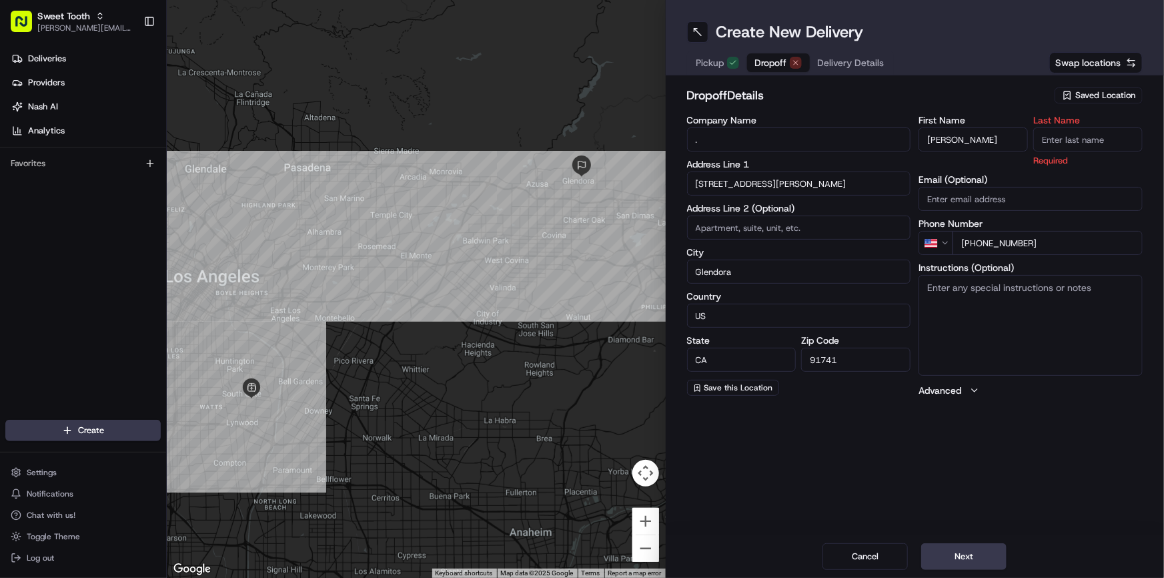
click at [927, 132] on input "[PERSON_NAME]" at bounding box center [973, 139] width 109 height 24
type input "."
click at [1084, 128] on input "Last Name" at bounding box center [1087, 139] width 109 height 24
type input "."
click at [910, 91] on h2 "dropoff Details" at bounding box center [867, 95] width 360 height 19
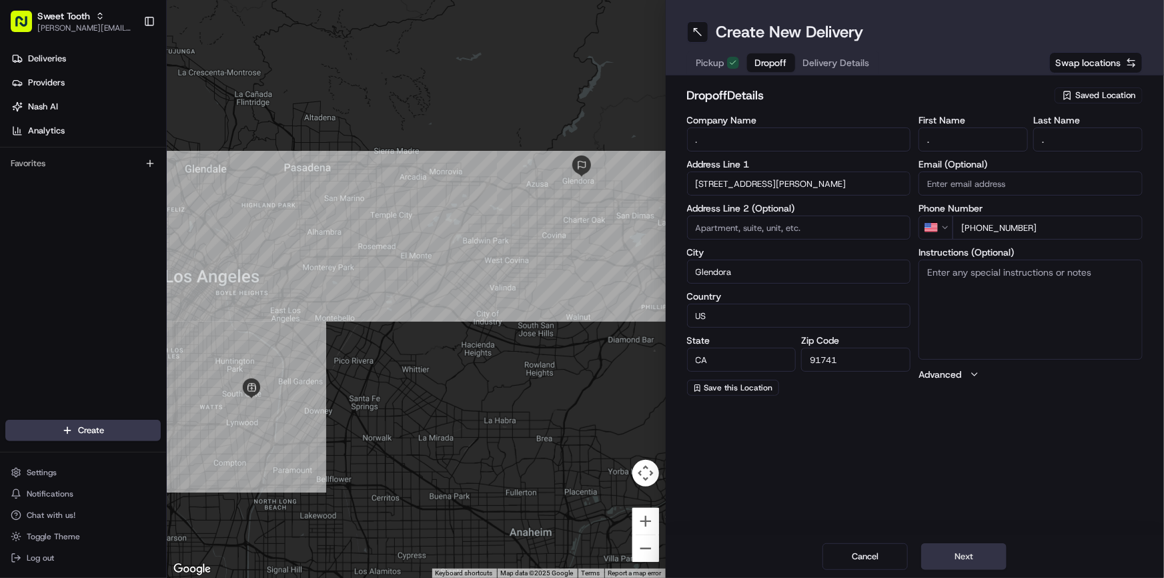
click at [963, 550] on button "Next" at bounding box center [963, 556] width 85 height 27
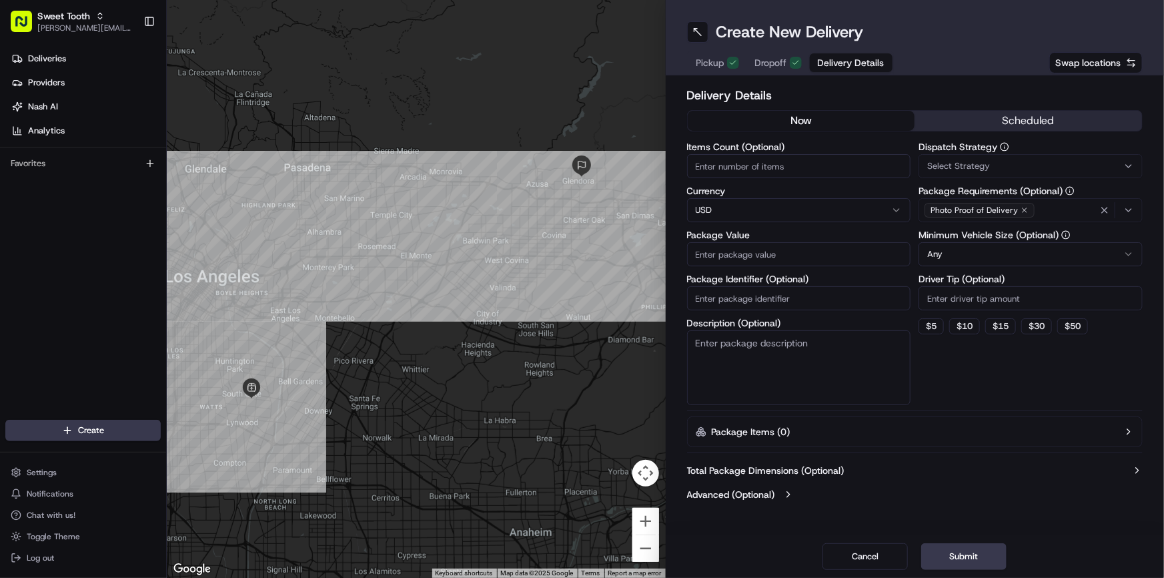
click at [735, 254] on input "Package Value" at bounding box center [799, 254] width 224 height 24
type input "330"
click at [995, 118] on button "scheduled" at bounding box center [1029, 121] width 228 height 20
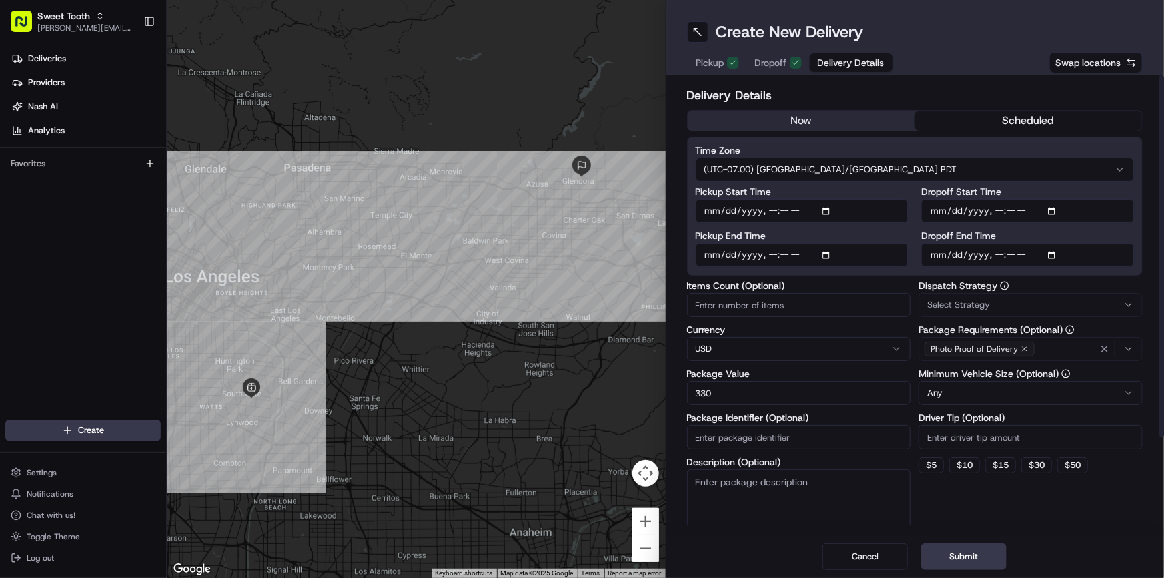
click at [709, 209] on input "Pickup Start Time" at bounding box center [802, 211] width 213 height 24
click at [725, 207] on input "Pickup Start Time" at bounding box center [802, 211] width 213 height 24
click at [779, 209] on input "Pickup Start Time" at bounding box center [802, 211] width 213 height 24
type input "[DATE]T08:14"
click at [713, 258] on input "Pickup End Time" at bounding box center [802, 255] width 213 height 24
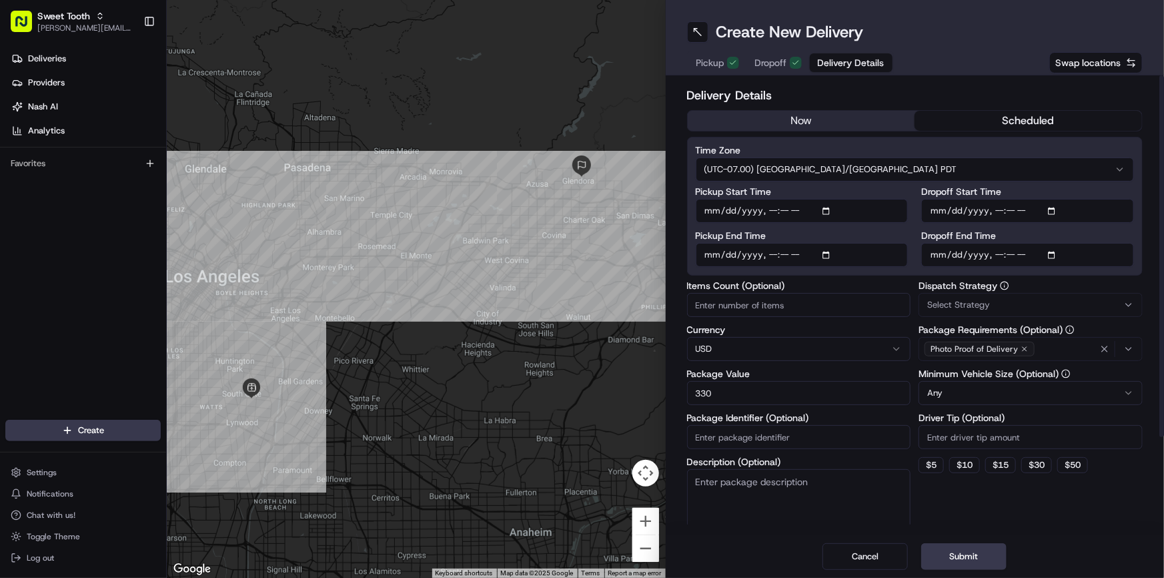
type input "[DATE]T11:14"
click at [985, 555] on button "Submit" at bounding box center [963, 556] width 85 height 27
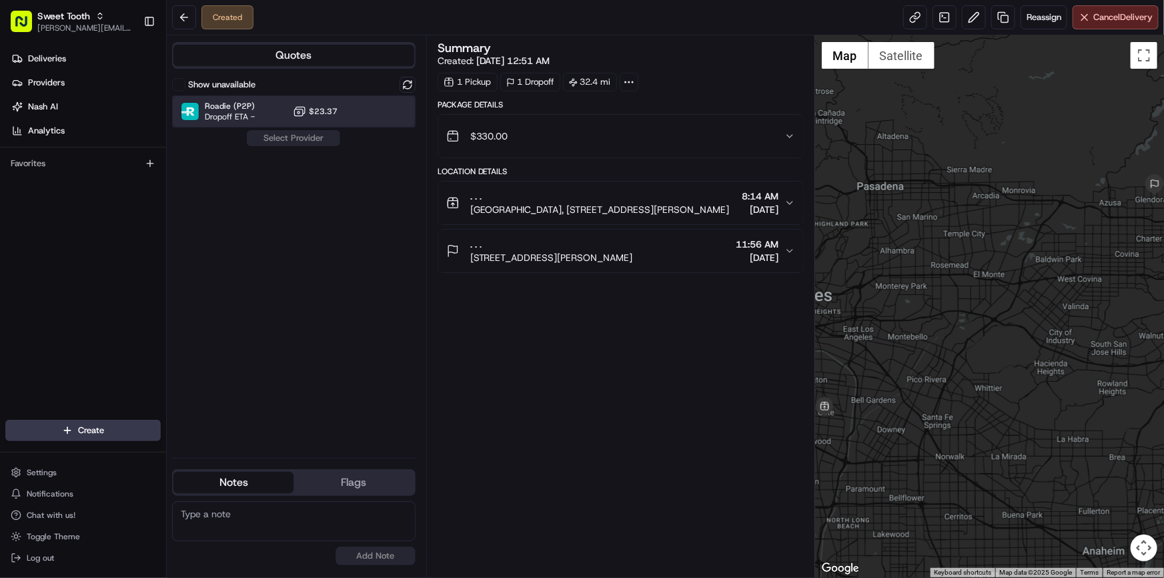
click at [271, 123] on div "Roadie (P2P) Dropoff ETA - $23.37" at bounding box center [294, 111] width 244 height 32
click at [288, 147] on div "Show unavailable Roadie (P2P) Dropoff ETA - $23.37 Assign Provider" at bounding box center [294, 262] width 244 height 370
click at [301, 139] on button "Assign Provider" at bounding box center [293, 138] width 95 height 16
click at [57, 63] on span "Deliveries" at bounding box center [47, 59] width 38 height 12
